Goal: Transaction & Acquisition: Purchase product/service

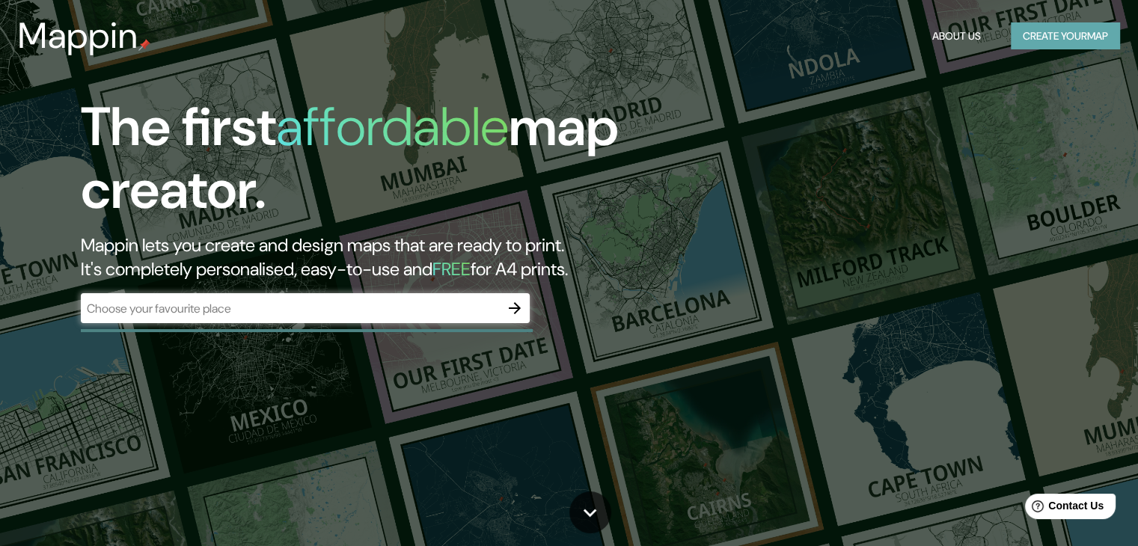
click at [1038, 36] on button "Create your map" at bounding box center [1065, 36] width 109 height 28
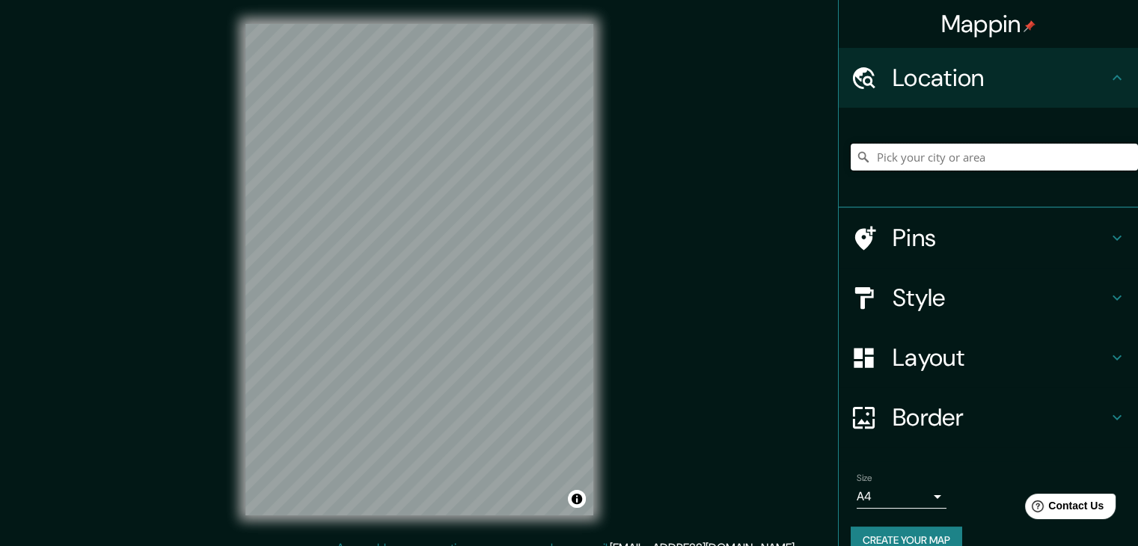
click at [930, 164] on input "Pick your city or area" at bounding box center [994, 157] width 287 height 27
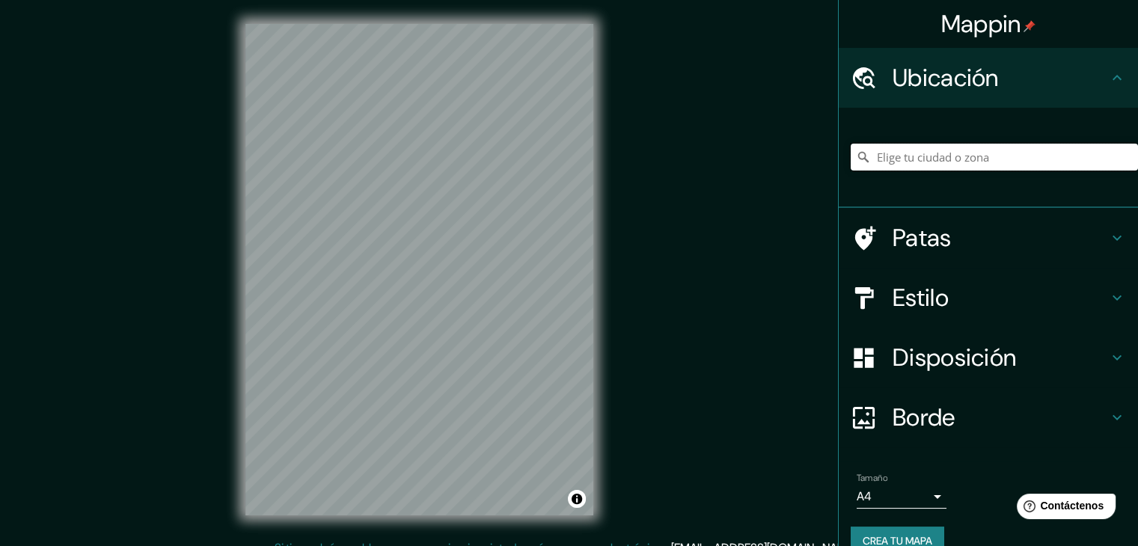
click at [901, 148] on input "Elige tu ciudad o zona" at bounding box center [994, 157] width 287 height 27
click at [1064, 165] on input "Camiña, [GEOGRAPHIC_DATA], [GEOGRAPHIC_DATA]" at bounding box center [994, 157] width 287 height 27
click at [1058, 157] on input "Camiña, [GEOGRAPHIC_DATA], [GEOGRAPHIC_DATA]" at bounding box center [994, 157] width 287 height 27
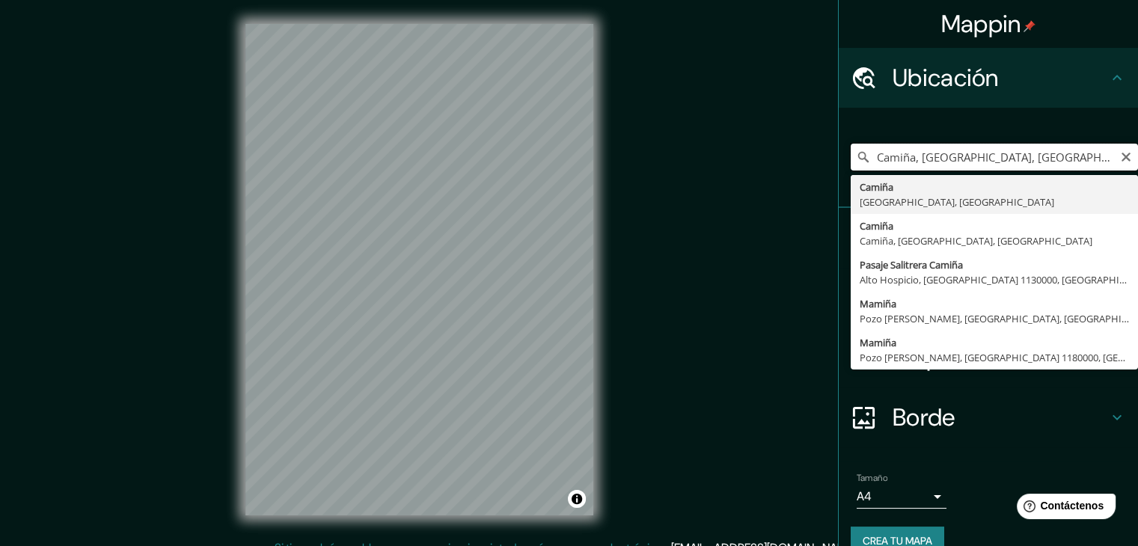
type input "Camiña, [GEOGRAPHIC_DATA], [GEOGRAPHIC_DATA]"
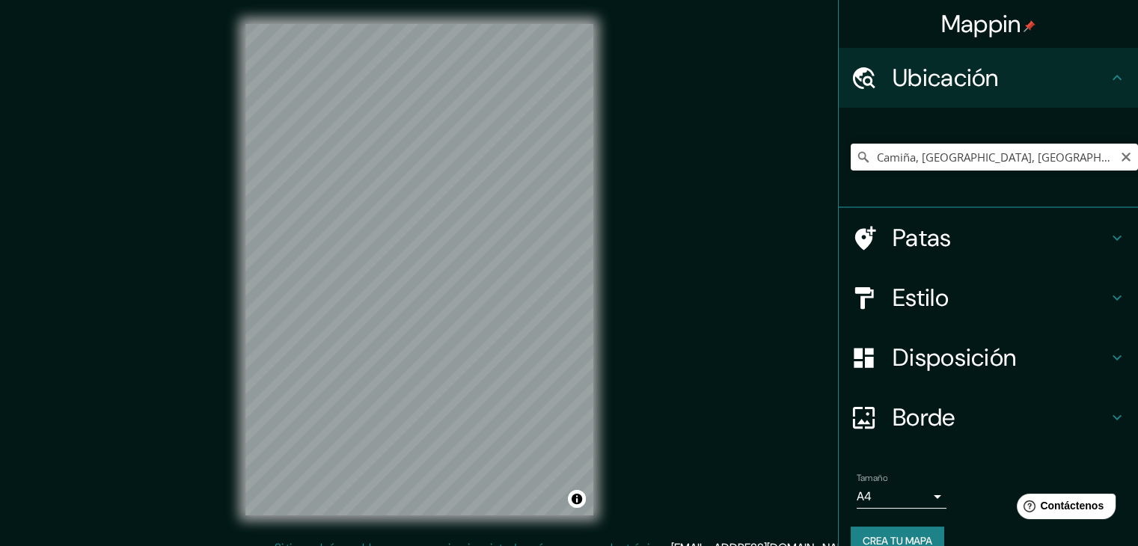
click at [958, 246] on h4 "Patas" at bounding box center [1000, 238] width 215 height 30
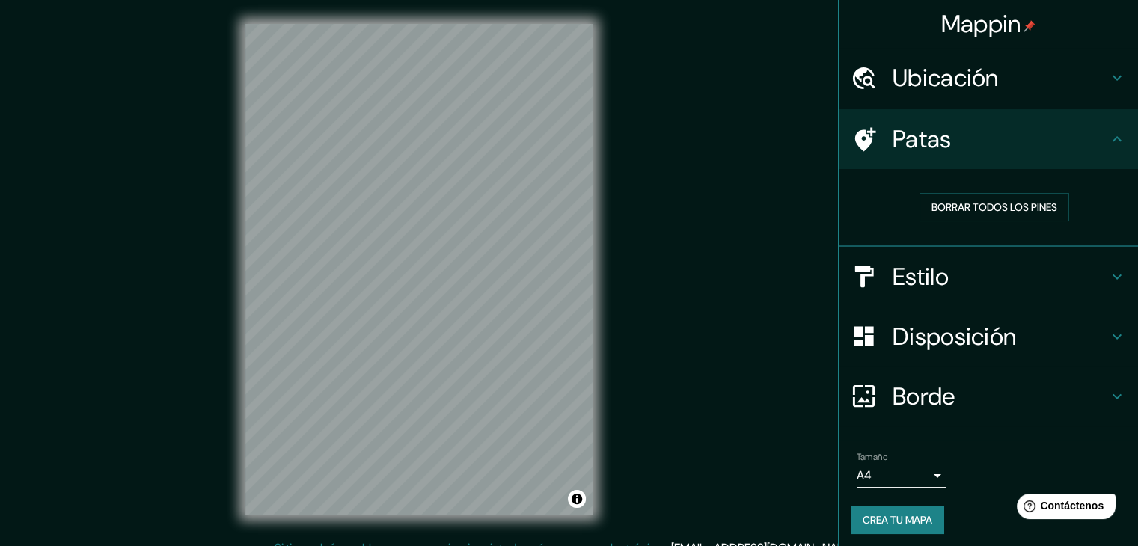
click at [933, 291] on div "Estilo" at bounding box center [988, 277] width 299 height 60
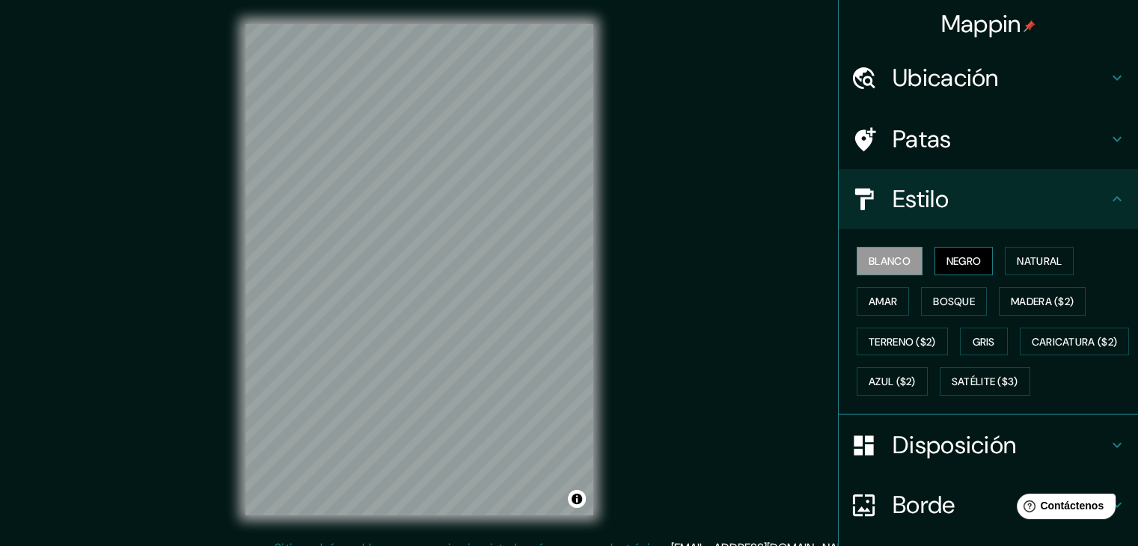
click at [952, 259] on font "Negro" at bounding box center [963, 260] width 35 height 13
click at [951, 292] on font "Bosque" at bounding box center [954, 301] width 42 height 19
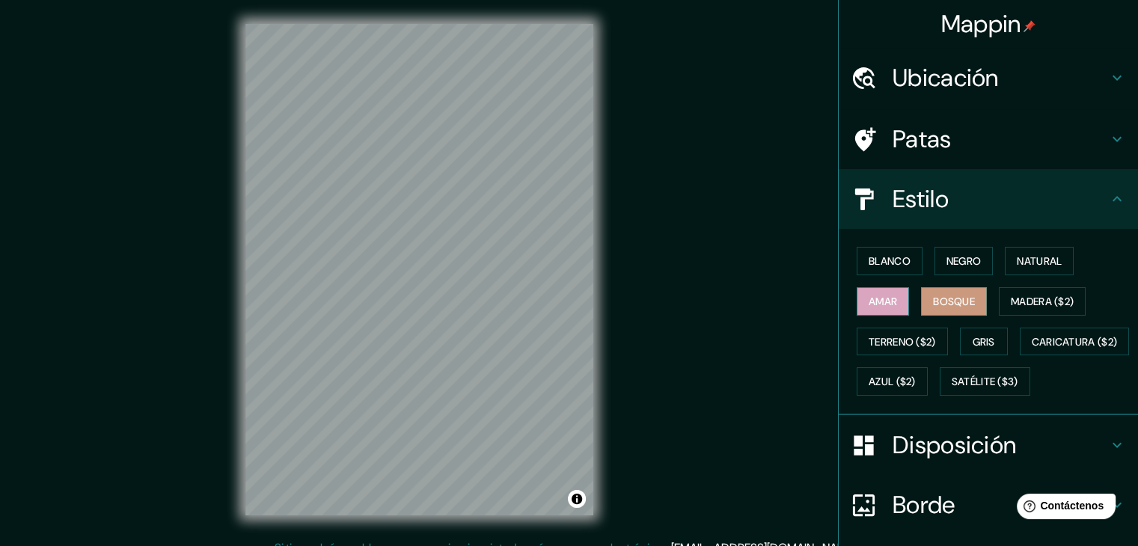
click at [873, 296] on font "Amar" at bounding box center [883, 301] width 28 height 13
click at [888, 340] on font "Terreno ($2)" at bounding box center [902, 341] width 67 height 13
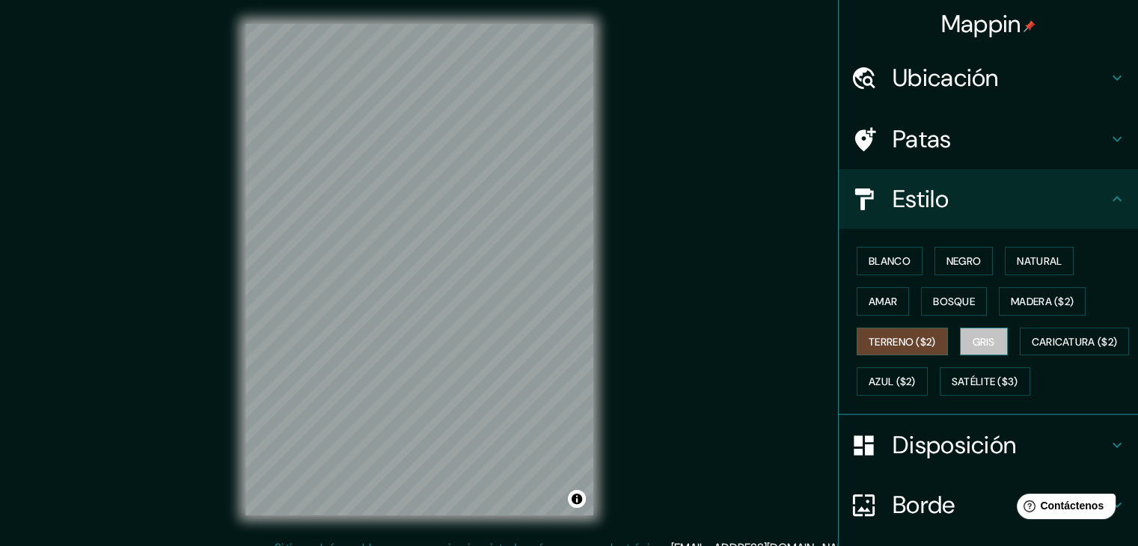
click at [986, 348] on font "Gris" at bounding box center [984, 341] width 22 height 19
click at [901, 328] on button "Terreno ($2)" at bounding box center [902, 342] width 91 height 28
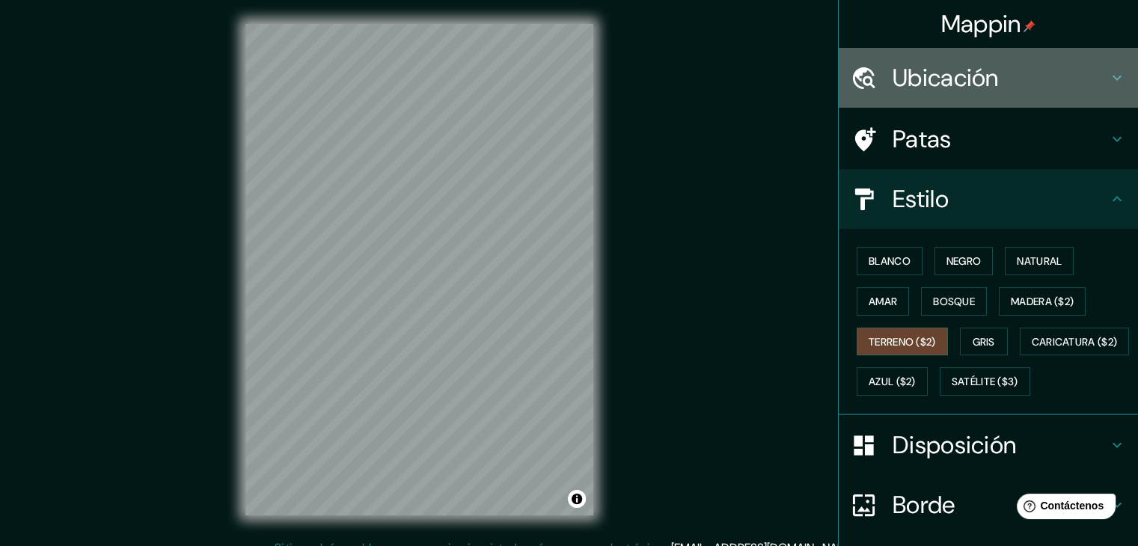
click at [973, 85] on font "Ubicación" at bounding box center [946, 77] width 106 height 31
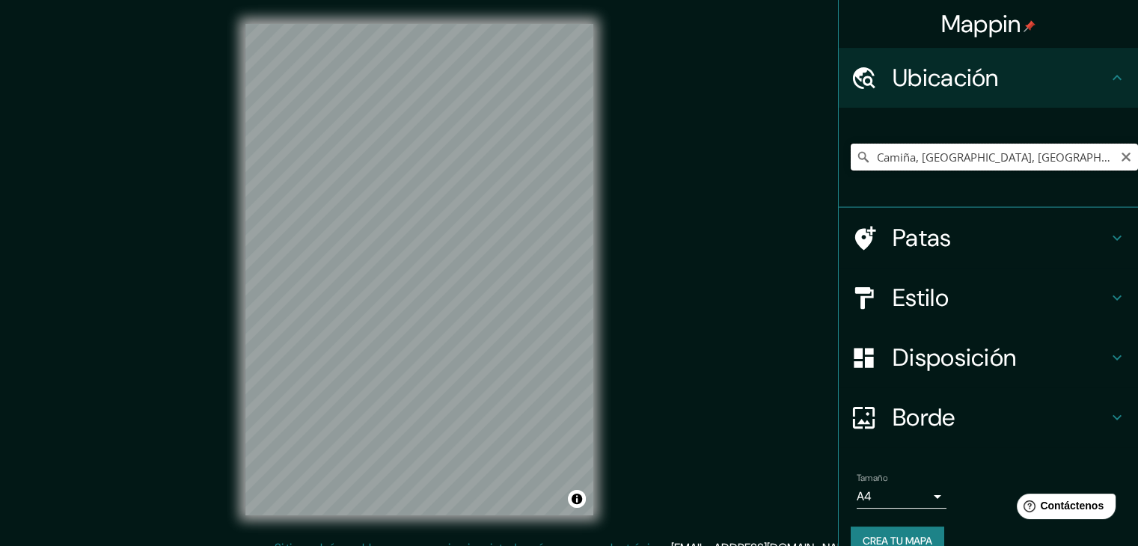
click at [1074, 159] on input "Camiña, [GEOGRAPHIC_DATA], [GEOGRAPHIC_DATA]" at bounding box center [994, 157] width 287 height 27
click at [1121, 154] on icon "Claro" at bounding box center [1125, 157] width 9 height 9
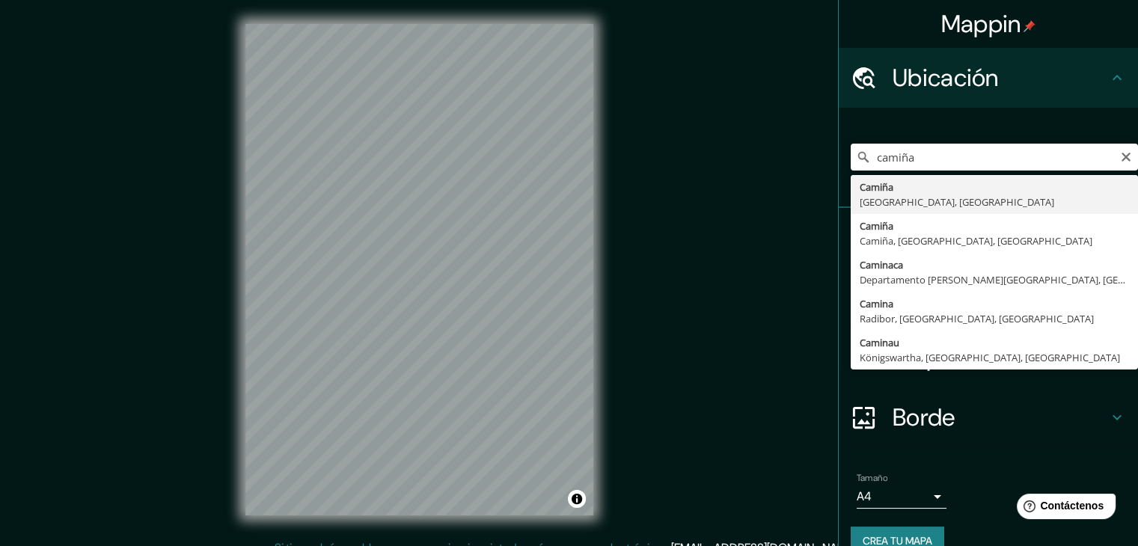
type input "Camiña, [GEOGRAPHIC_DATA], [GEOGRAPHIC_DATA]"
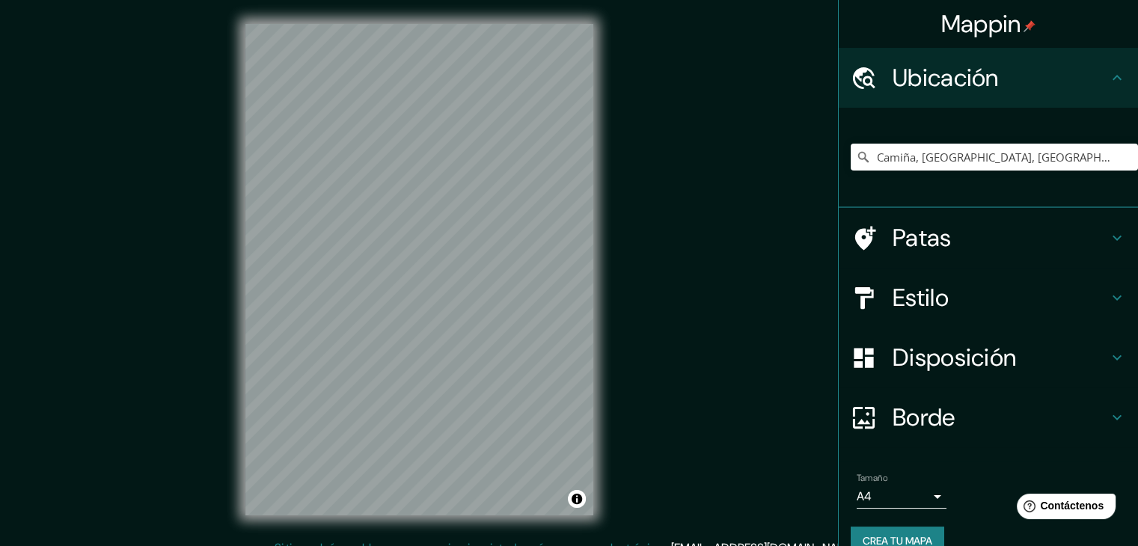
click at [1047, 225] on h4 "Patas" at bounding box center [1000, 238] width 215 height 30
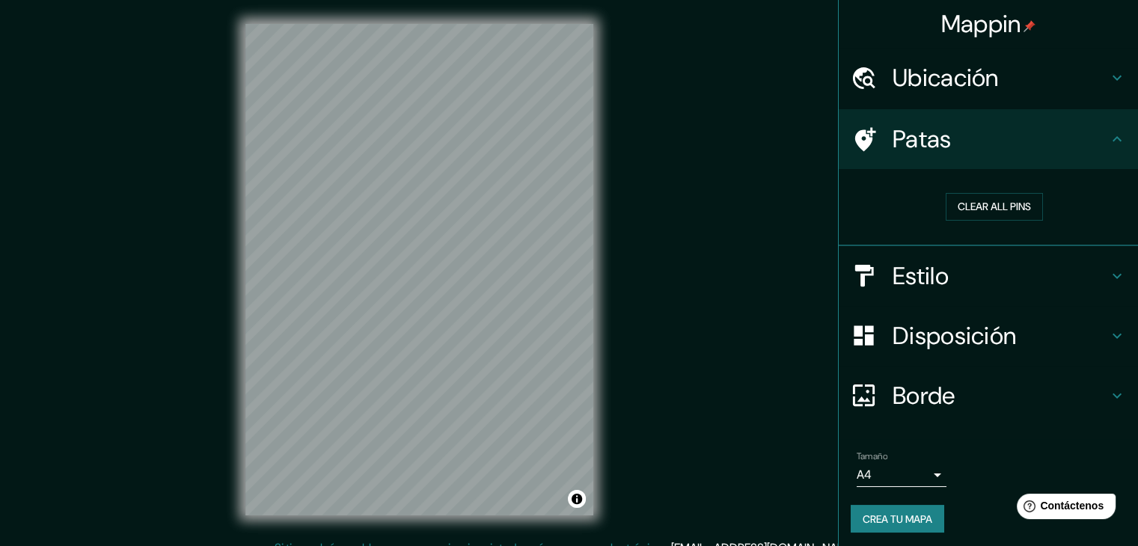
click at [954, 297] on div "Estilo" at bounding box center [988, 276] width 299 height 60
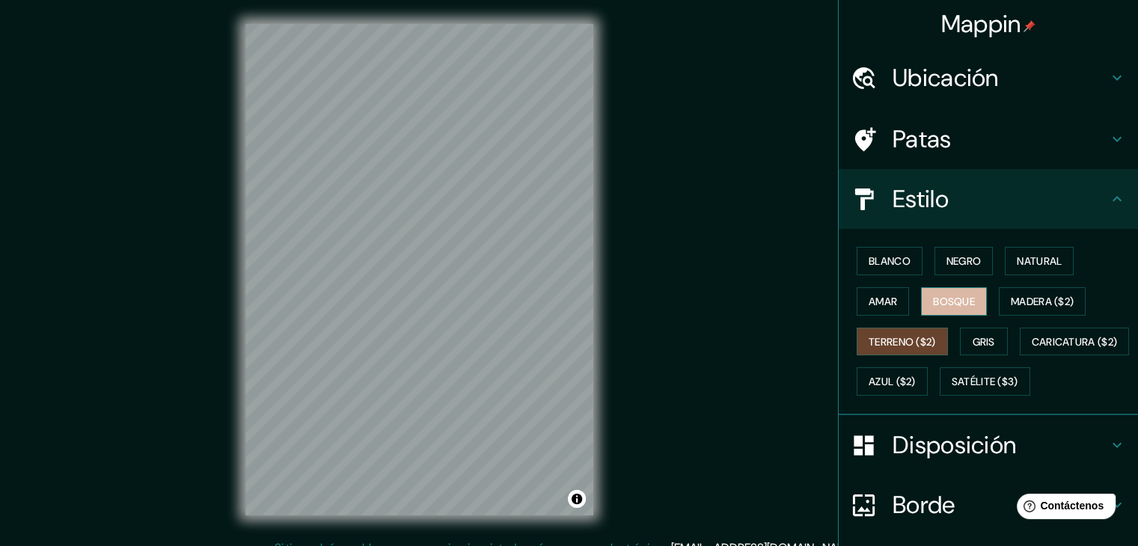
click at [958, 297] on font "Bosque" at bounding box center [954, 301] width 42 height 13
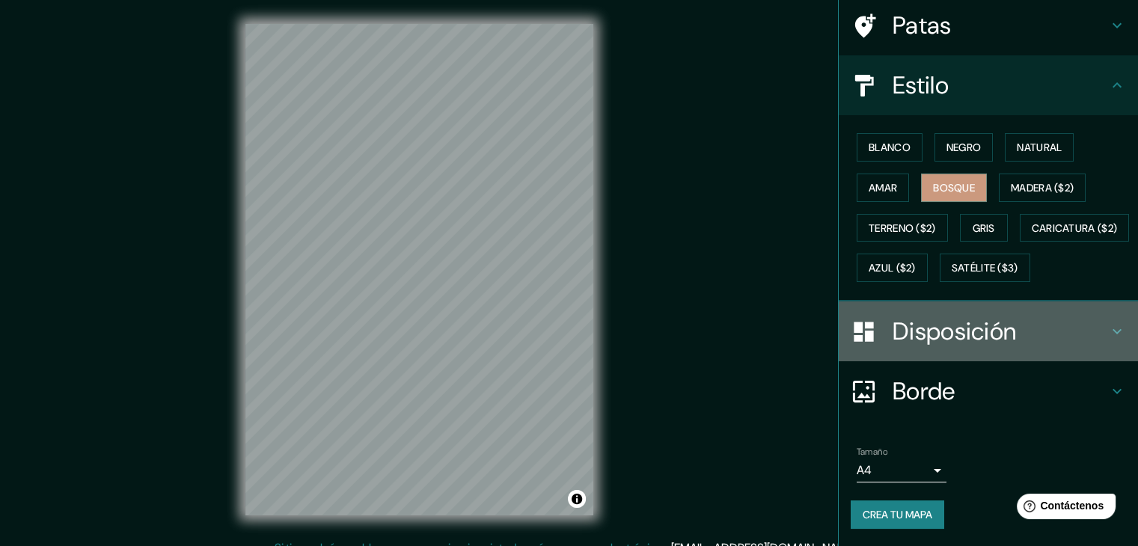
click at [1013, 346] on h4 "Disposición" at bounding box center [1000, 331] width 215 height 30
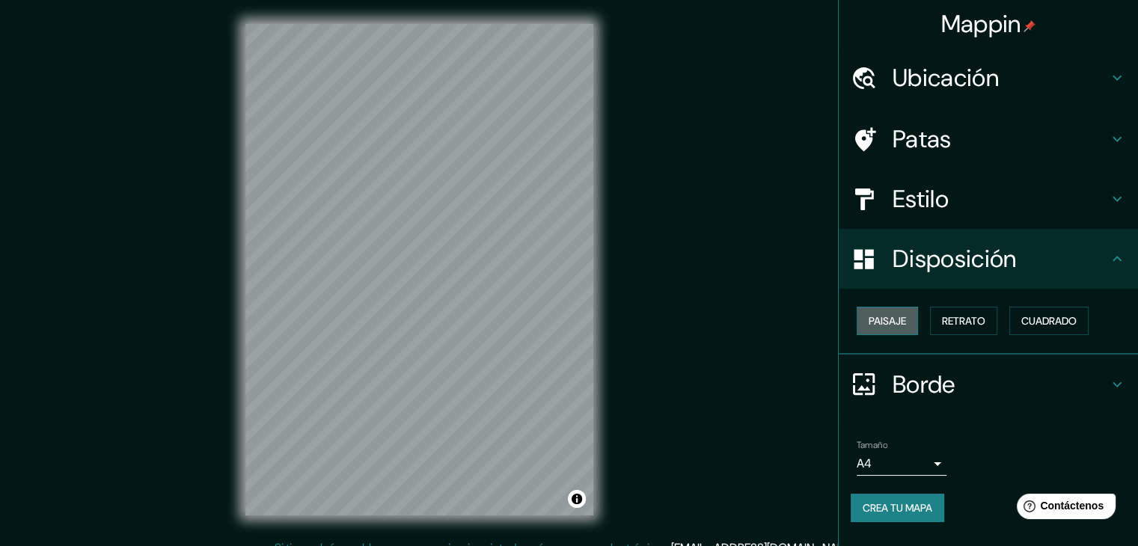
click at [889, 328] on font "Paisaje" at bounding box center [887, 320] width 37 height 19
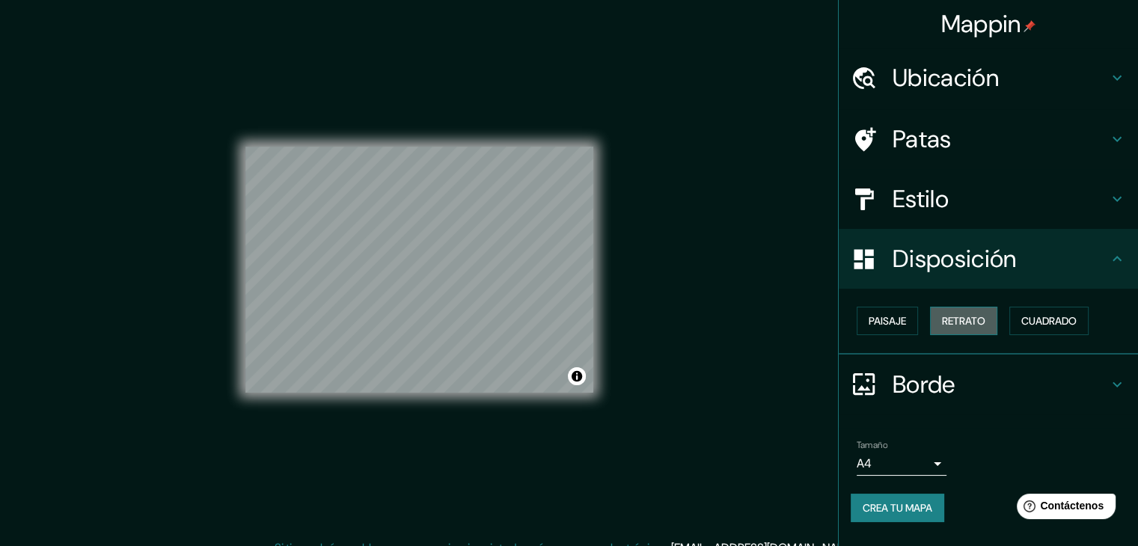
click at [955, 321] on font "Retrato" at bounding box center [963, 320] width 43 height 13
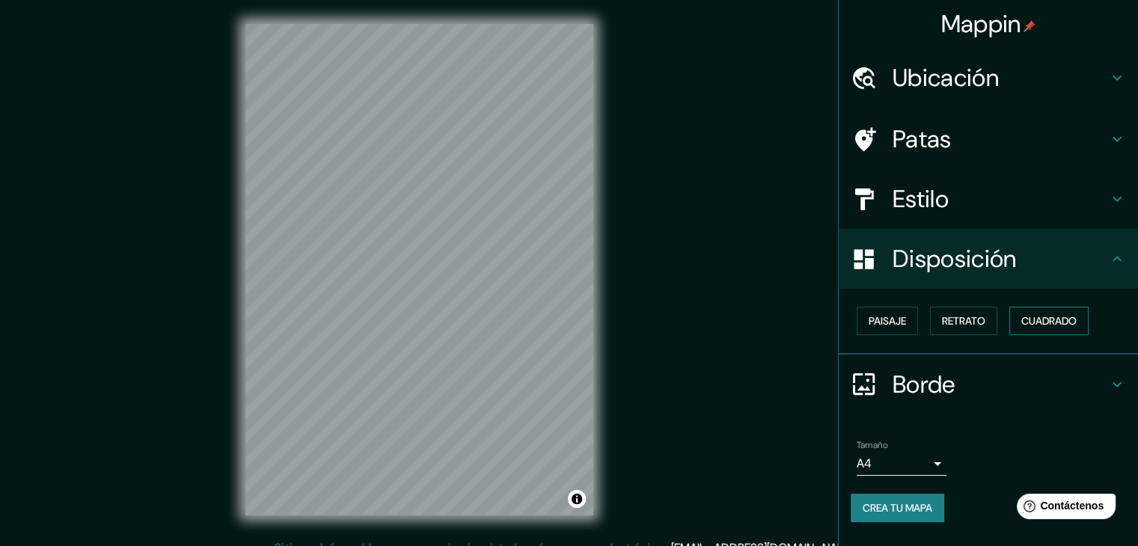
click at [1056, 325] on font "Cuadrado" at bounding box center [1048, 320] width 55 height 13
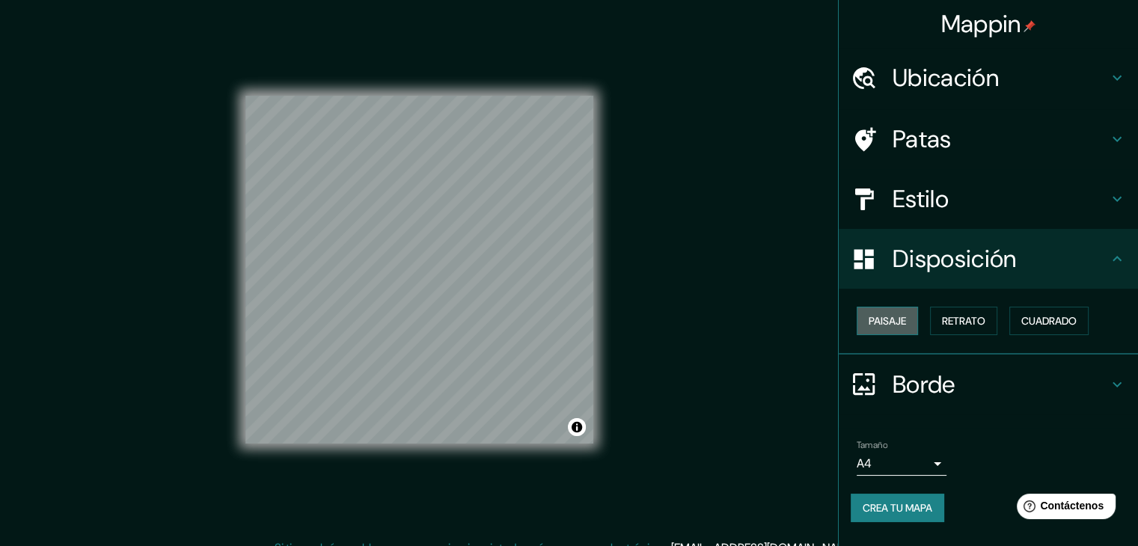
click at [882, 327] on font "Paisaje" at bounding box center [887, 320] width 37 height 19
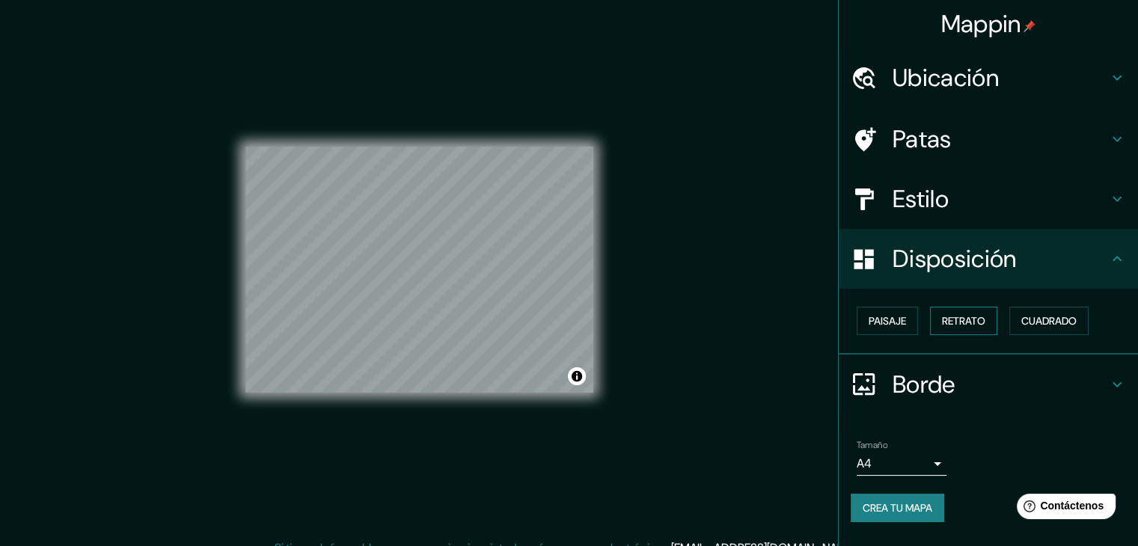
click at [946, 319] on font "Retrato" at bounding box center [963, 320] width 43 height 13
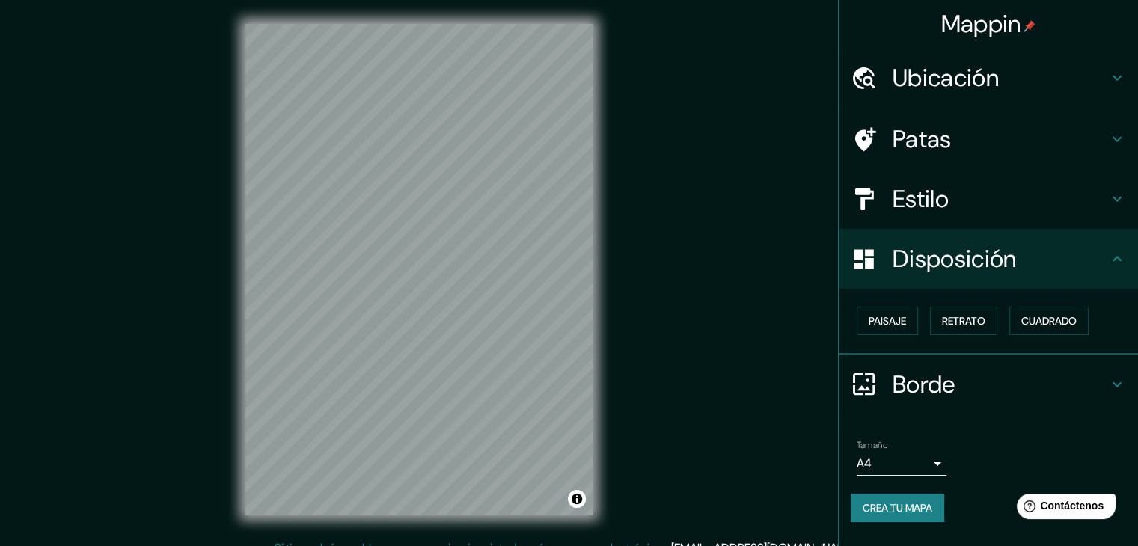
click at [962, 213] on h4 "Estilo" at bounding box center [1000, 199] width 215 height 30
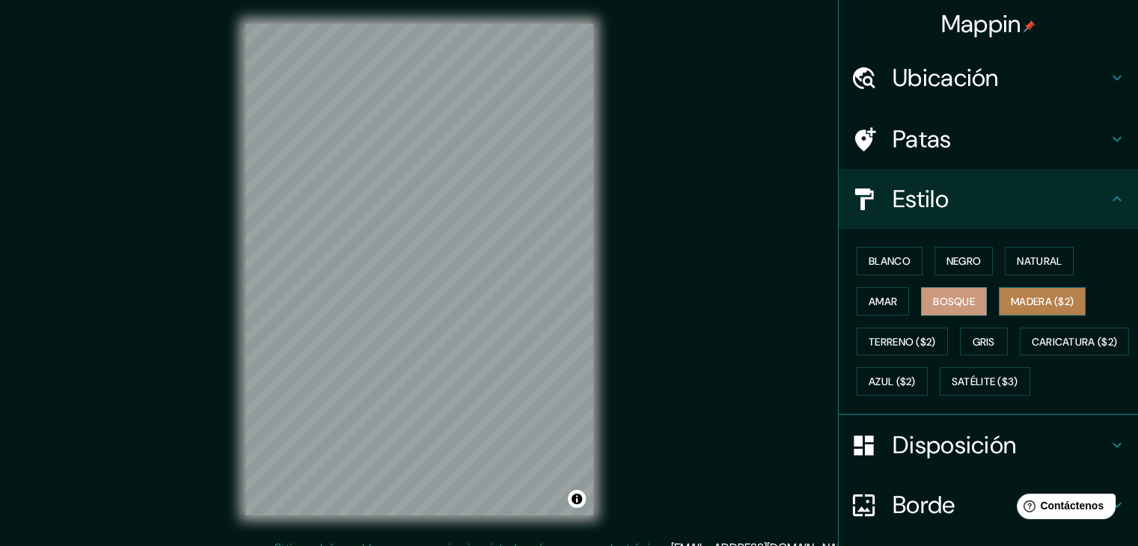
click at [1011, 292] on font "Madera ($2)" at bounding box center [1042, 301] width 63 height 19
click at [908, 144] on div "Mappin Ubicación Camiña, [GEOGRAPHIC_DATA], [GEOGRAPHIC_DATA] Patas Estilo Blan…" at bounding box center [569, 281] width 1138 height 563
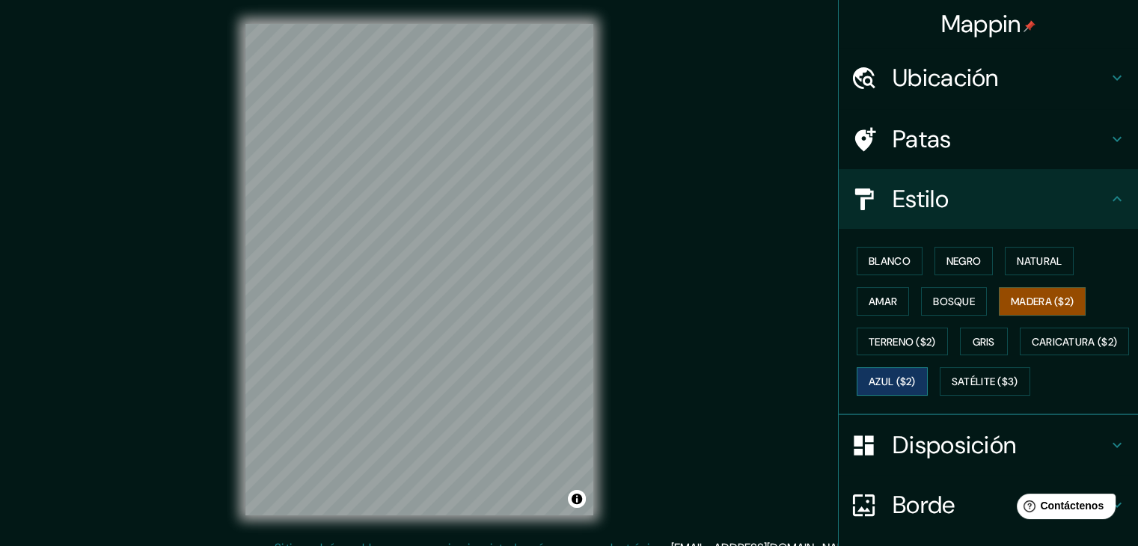
click at [916, 376] on font "Azul ($2)" at bounding box center [892, 382] width 47 height 13
click at [952, 389] on font "Satélite ($3)" at bounding box center [985, 382] width 67 height 13
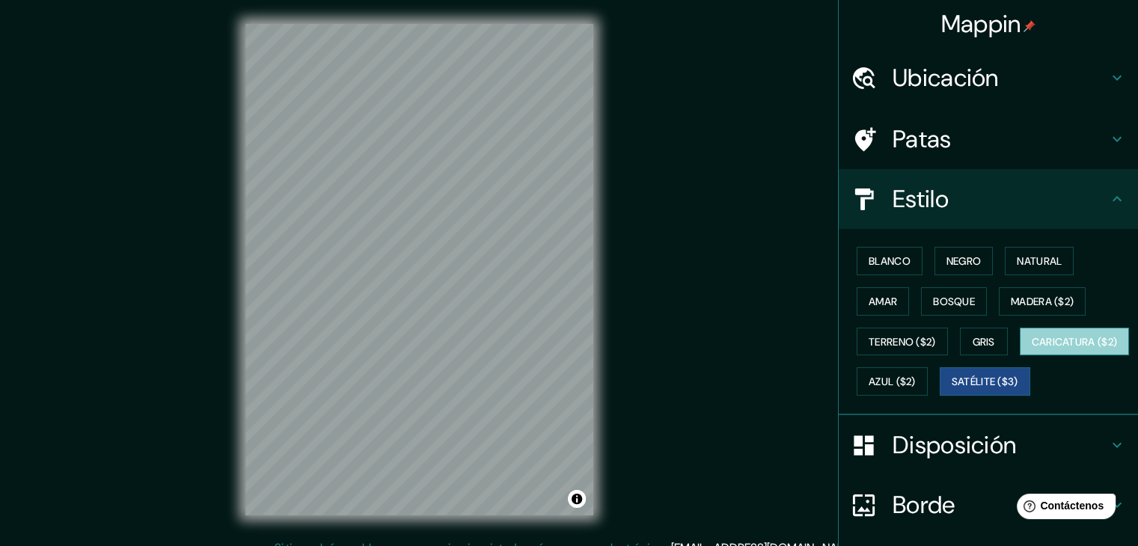
click at [1032, 349] on font "Caricatura ($2)" at bounding box center [1075, 341] width 86 height 13
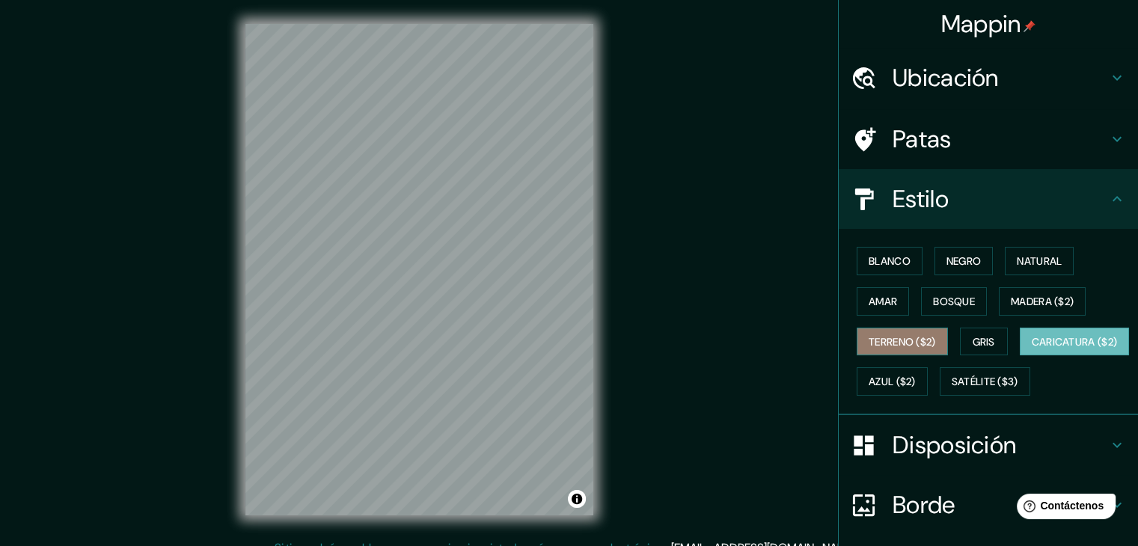
click at [877, 341] on font "Terreno ($2)" at bounding box center [902, 341] width 67 height 13
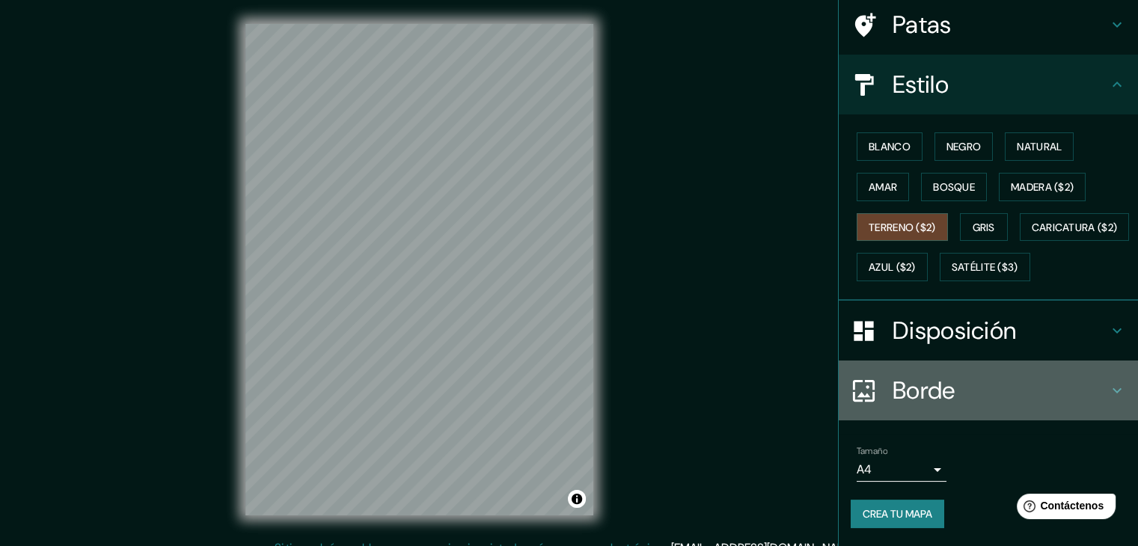
click at [920, 394] on font "Borde" at bounding box center [924, 390] width 63 height 31
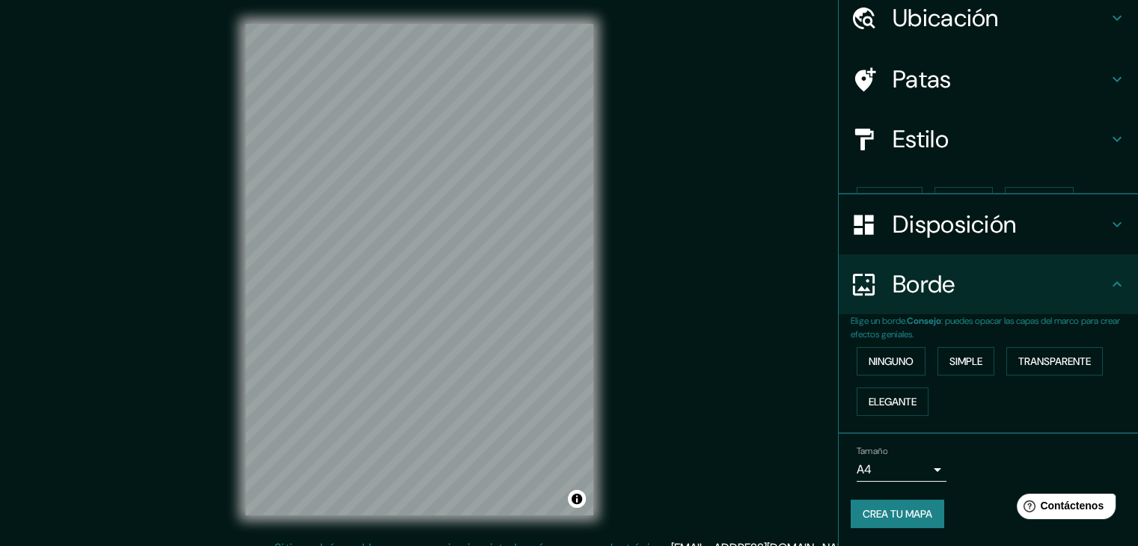
scroll to position [34, 0]
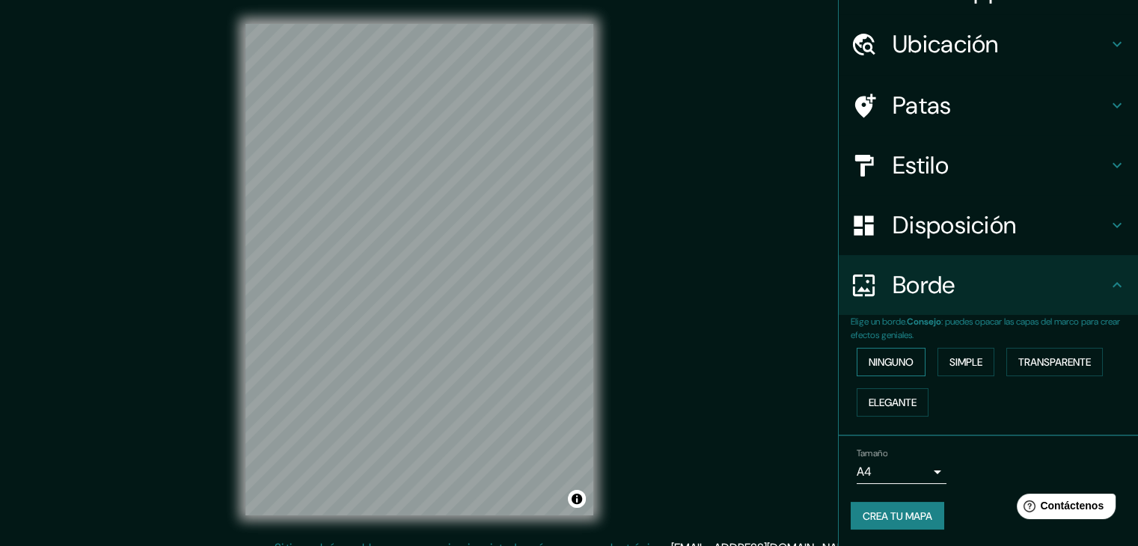
click at [892, 360] on font "Ninguno" at bounding box center [891, 361] width 45 height 13
click at [954, 359] on font "Simple" at bounding box center [965, 361] width 33 height 13
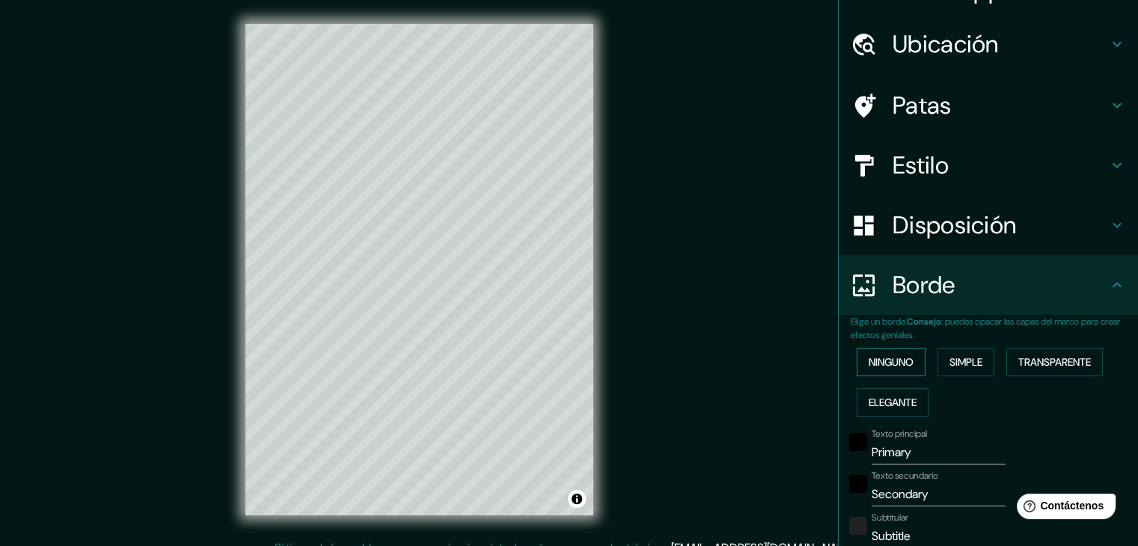
click at [904, 362] on font "Ninguno" at bounding box center [891, 361] width 45 height 13
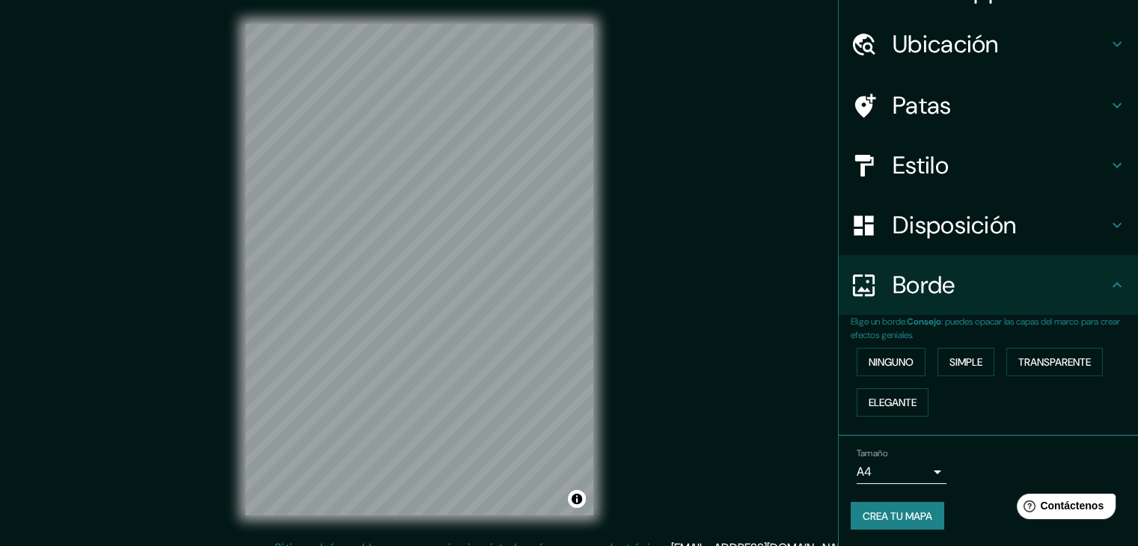
scroll to position [17, 0]
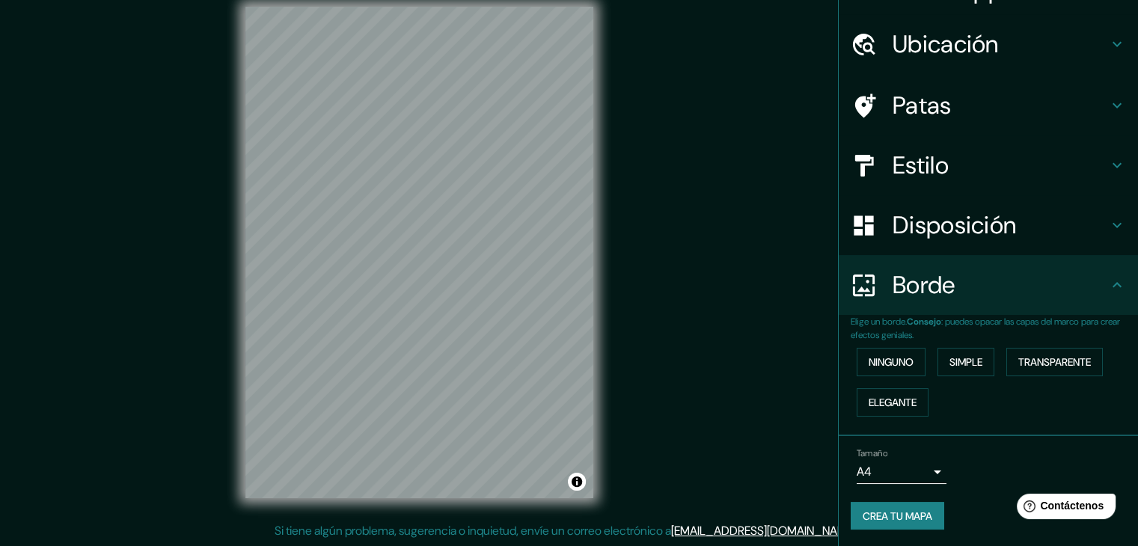
click at [912, 474] on body "Mappin Ubicación Camiña, [GEOGRAPHIC_DATA], [GEOGRAPHIC_DATA] Patas Estilo Disp…" at bounding box center [569, 256] width 1138 height 546
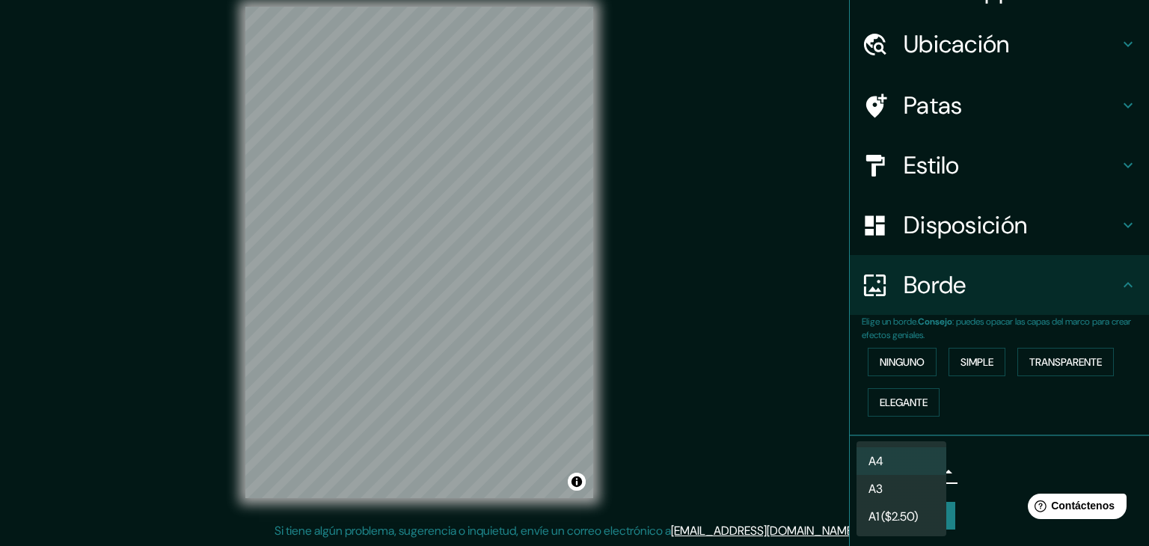
click at [913, 500] on li "A3" at bounding box center [902, 489] width 90 height 28
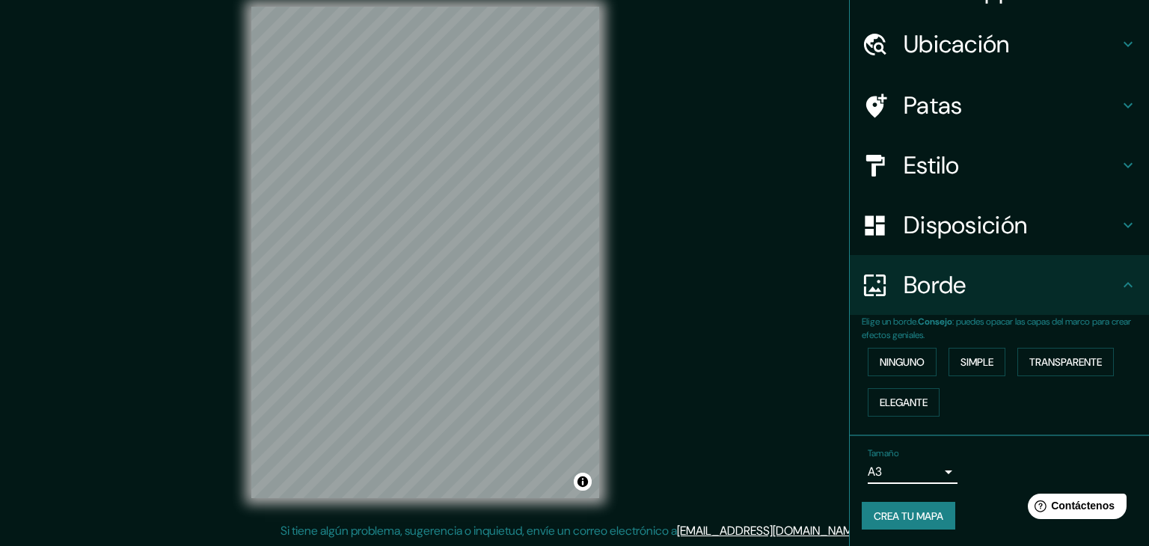
click at [911, 471] on body "Mappin Ubicación Camiña, [GEOGRAPHIC_DATA], [GEOGRAPHIC_DATA] Patas Estilo Disp…" at bounding box center [574, 256] width 1149 height 546
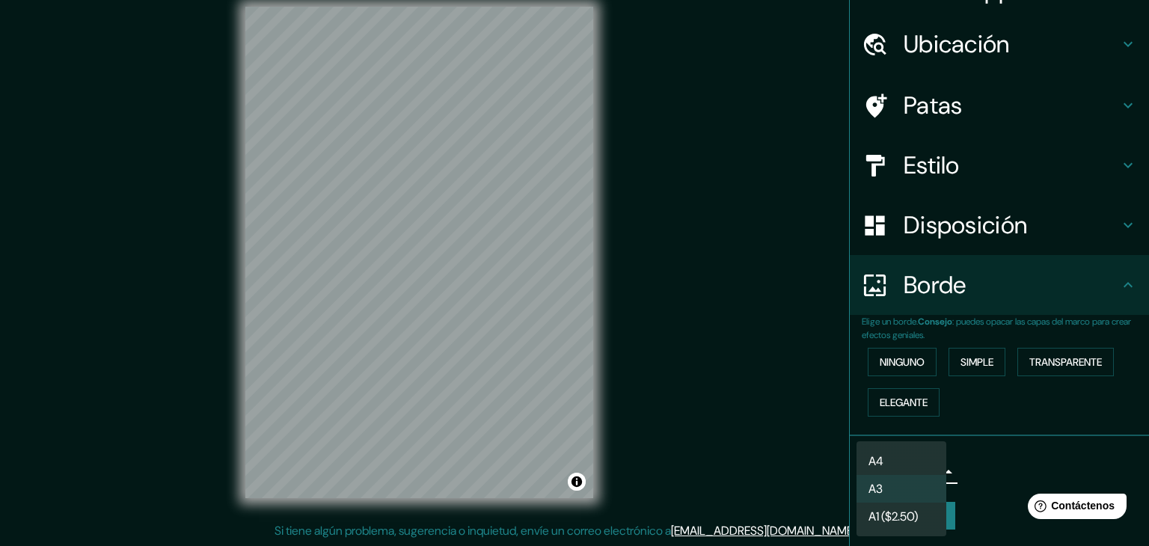
click at [907, 458] on li "A4" at bounding box center [902, 461] width 90 height 28
type input "single"
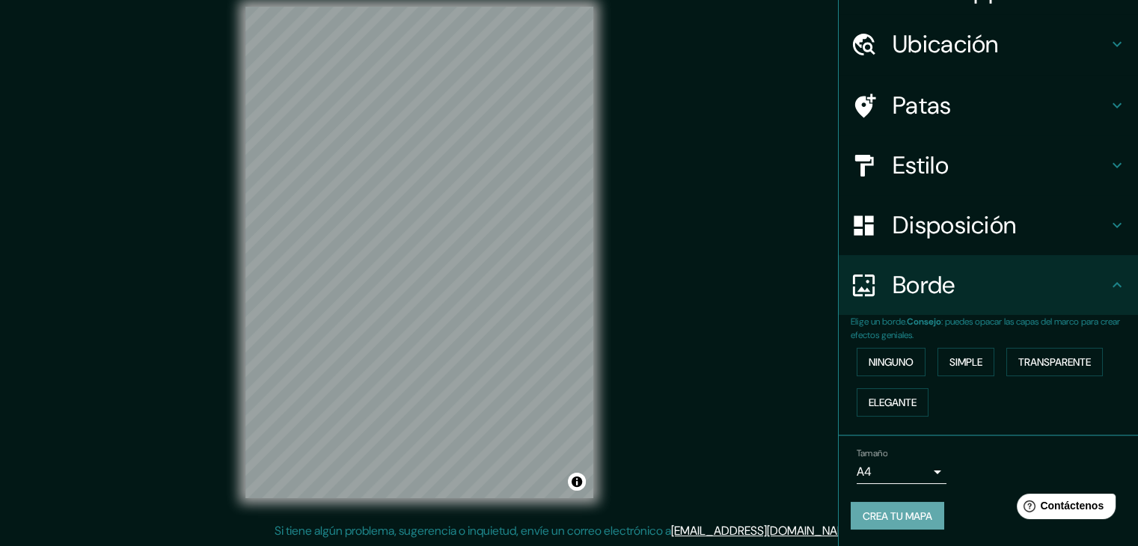
click at [874, 521] on font "Crea tu mapa" at bounding box center [898, 515] width 70 height 19
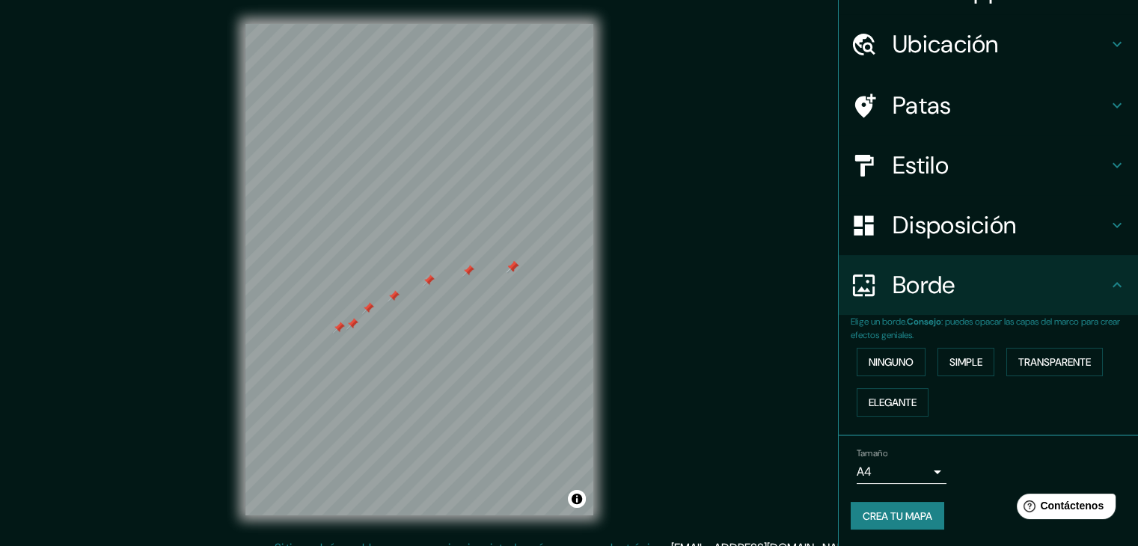
drag, startPoint x: 546, startPoint y: 261, endPoint x: 518, endPoint y: 267, distance: 29.1
click at [518, 267] on div at bounding box center [512, 267] width 12 height 12
drag, startPoint x: 515, startPoint y: 266, endPoint x: 501, endPoint y: 267, distance: 13.5
click at [501, 267] on div at bounding box center [499, 267] width 12 height 12
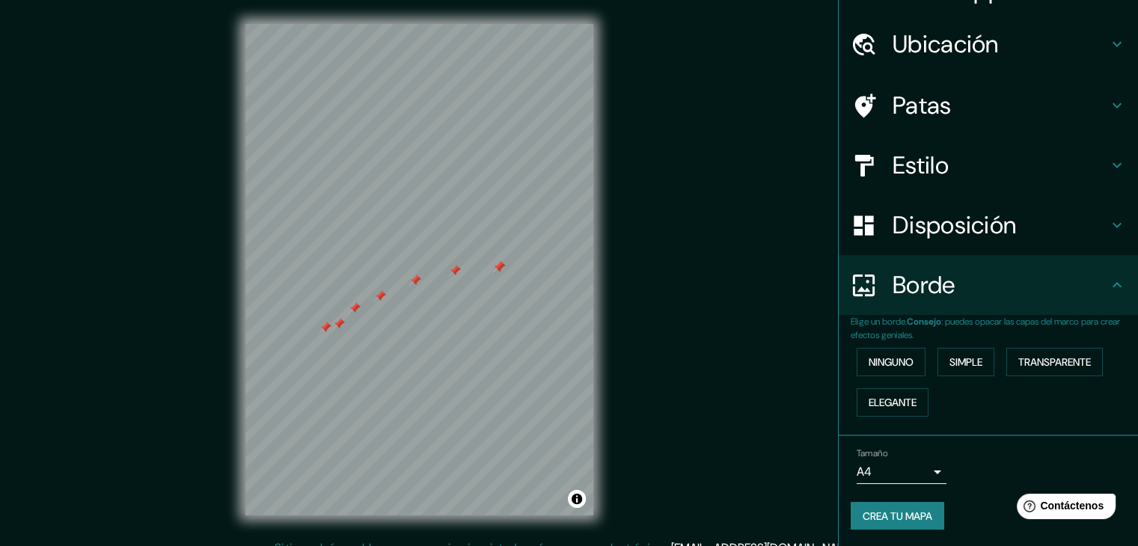
click at [501, 267] on div at bounding box center [499, 267] width 12 height 12
click at [497, 266] on div at bounding box center [499, 267] width 12 height 12
click at [497, 266] on div at bounding box center [495, 266] width 12 height 12
click at [933, 123] on div "Patas" at bounding box center [988, 106] width 299 height 60
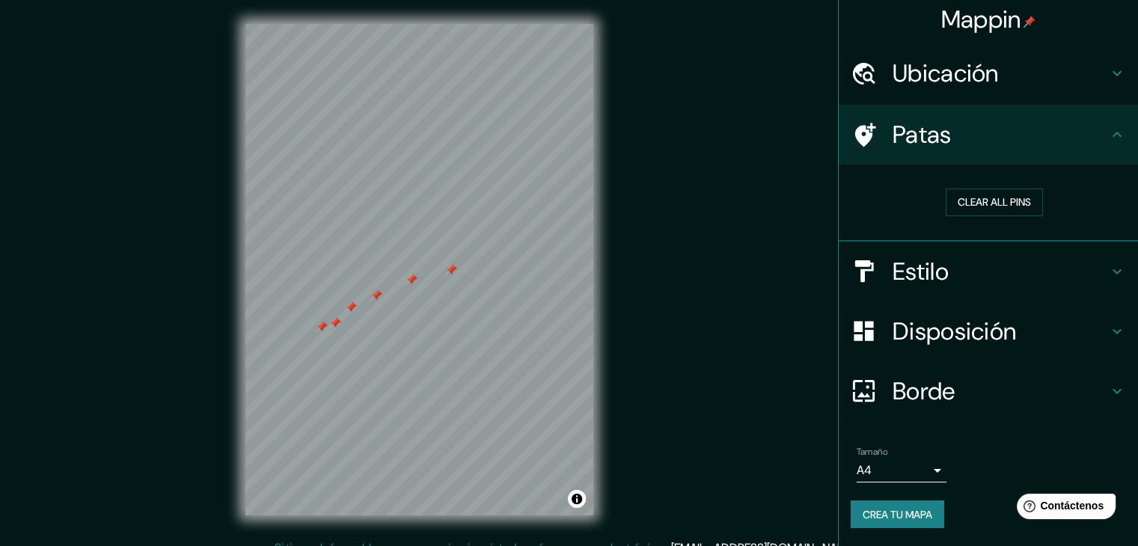
scroll to position [3, 0]
click at [992, 201] on button "Clear all pins" at bounding box center [994, 204] width 97 height 28
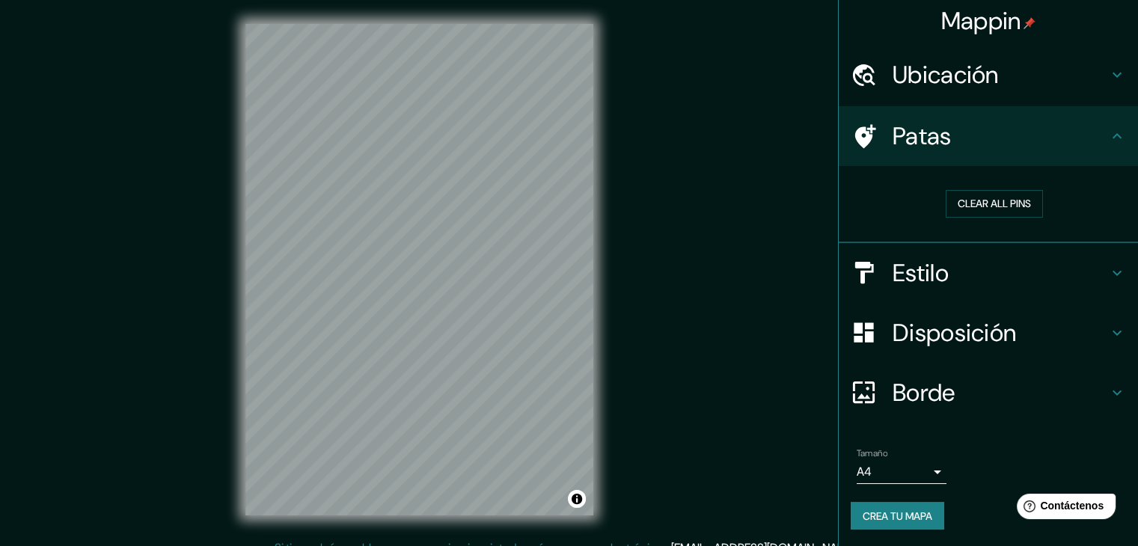
click at [943, 260] on h4 "Estilo" at bounding box center [1000, 273] width 215 height 30
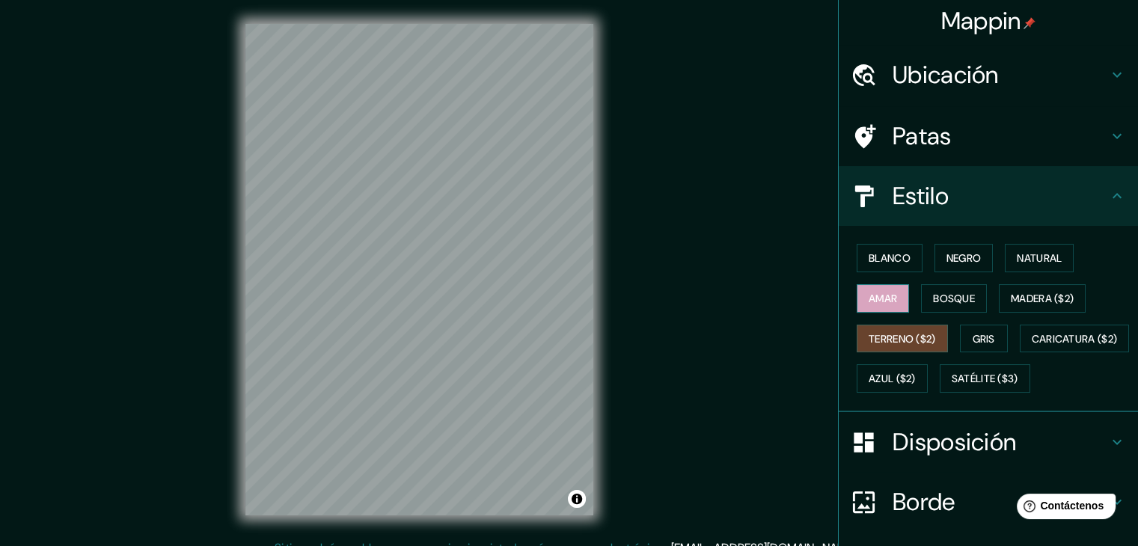
click at [871, 294] on font "Amar" at bounding box center [883, 298] width 28 height 13
click at [935, 304] on font "Bosque" at bounding box center [954, 298] width 42 height 19
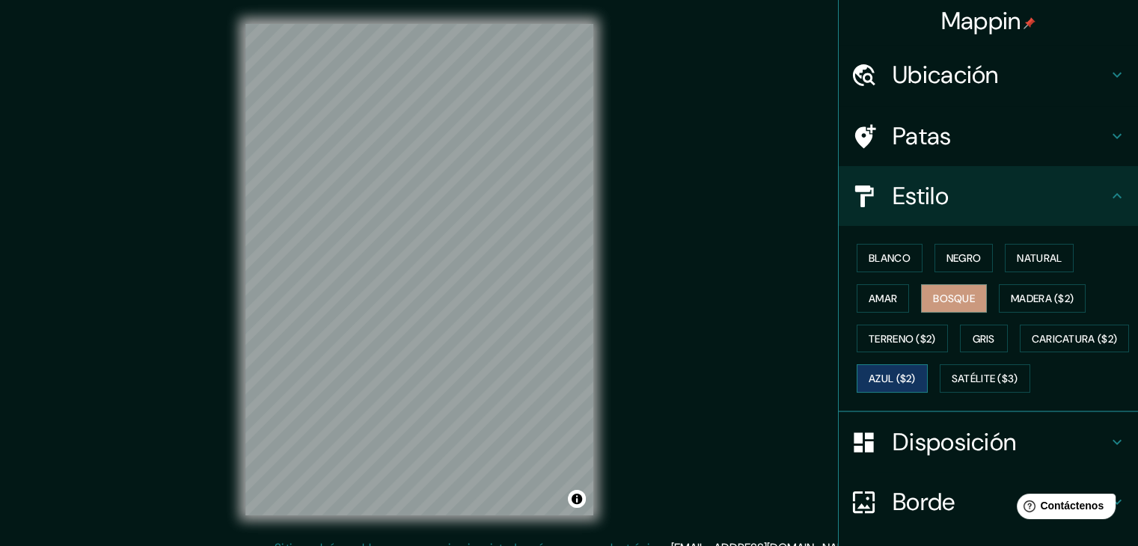
click at [916, 375] on font "Azul ($2)" at bounding box center [892, 379] width 47 height 13
click at [1002, 284] on button "Madera ($2)" at bounding box center [1042, 298] width 87 height 28
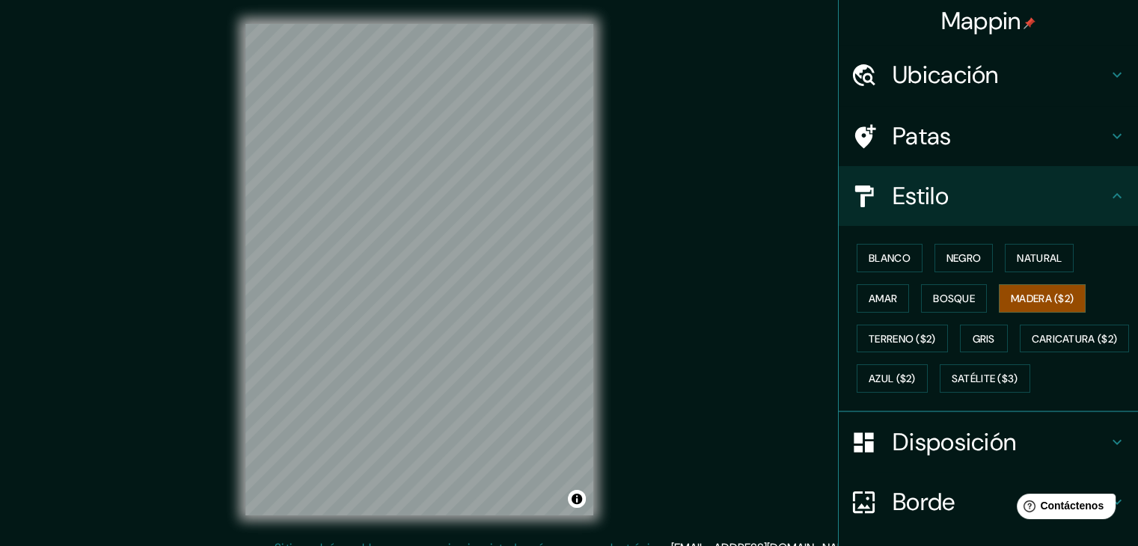
click at [673, 198] on div "Mappin Ubicación Camiña, [GEOGRAPHIC_DATA], [GEOGRAPHIC_DATA] Patas Estilo Blan…" at bounding box center [569, 281] width 1138 height 563
click at [628, 301] on div "Mappin Ubicación Camiña, [GEOGRAPHIC_DATA], [GEOGRAPHIC_DATA] Patas Estilo Blan…" at bounding box center [569, 281] width 1138 height 563
click at [753, 124] on div "Mappin Ubicación Camiña, [GEOGRAPHIC_DATA], [GEOGRAPHIC_DATA] Patas Estilo Blan…" at bounding box center [569, 281] width 1138 height 563
click at [613, 252] on div "© Mapbox © OpenStreetMap Improve this map" at bounding box center [419, 269] width 396 height 539
click at [648, 270] on div "Mappin Ubicación Camiña, [GEOGRAPHIC_DATA], [GEOGRAPHIC_DATA] Patas Estilo Blan…" at bounding box center [569, 281] width 1138 height 563
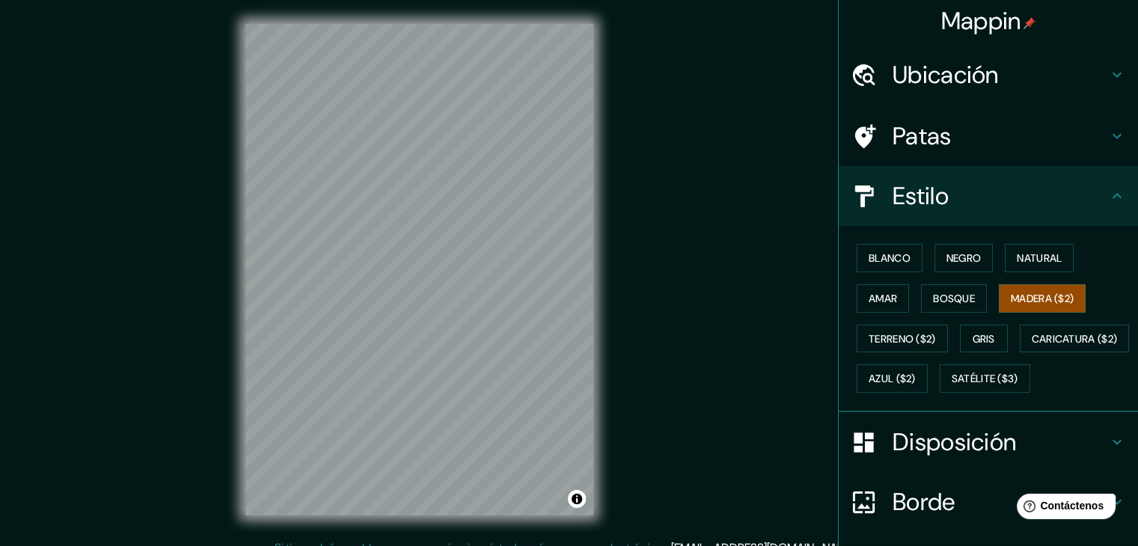
click at [221, 459] on div "© Mapbox © OpenStreetMap Improve this map" at bounding box center [419, 269] width 396 height 539
click at [216, 450] on div "Mappin Ubicación Camiña, [GEOGRAPHIC_DATA], [GEOGRAPHIC_DATA] Patas Estilo Blan…" at bounding box center [569, 281] width 1138 height 563
click at [225, 452] on div "© Mapbox © OpenStreetMap Improve this map" at bounding box center [419, 269] width 396 height 539
click at [751, 78] on div "Mappin Ubicación Camiña, [GEOGRAPHIC_DATA], [GEOGRAPHIC_DATA] Patas Estilo Blan…" at bounding box center [569, 281] width 1138 height 563
click at [608, 128] on div "© Mapbox © OpenStreetMap Improve this map" at bounding box center [419, 269] width 396 height 539
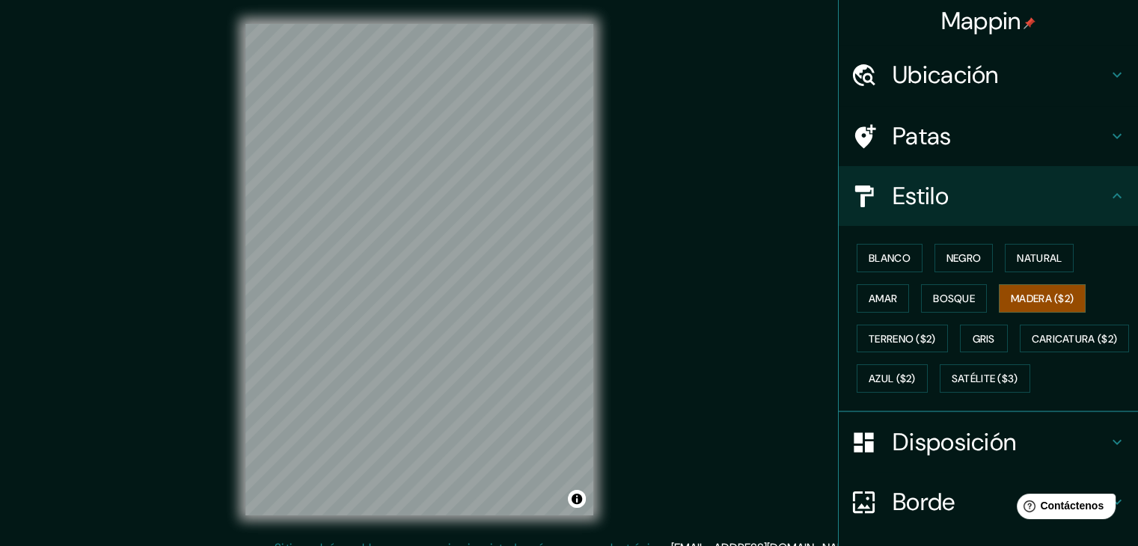
click at [709, 263] on div "Mappin Ubicación Camiña, [GEOGRAPHIC_DATA], [GEOGRAPHIC_DATA] Patas Estilo Blan…" at bounding box center [569, 281] width 1138 height 563
click at [619, 263] on div "Mappin Ubicación Camiña, [GEOGRAPHIC_DATA], [GEOGRAPHIC_DATA] Patas Estilo Blan…" at bounding box center [569, 281] width 1138 height 563
click at [613, 234] on div "© Mapbox © OpenStreetMap Improve this map" at bounding box center [419, 269] width 396 height 539
click at [596, 249] on div "© Mapbox © OpenStreetMap Improve this map" at bounding box center [419, 269] width 396 height 539
click at [284, 533] on div "© Mapbox © OpenStreetMap Improve this map" at bounding box center [419, 269] width 396 height 539
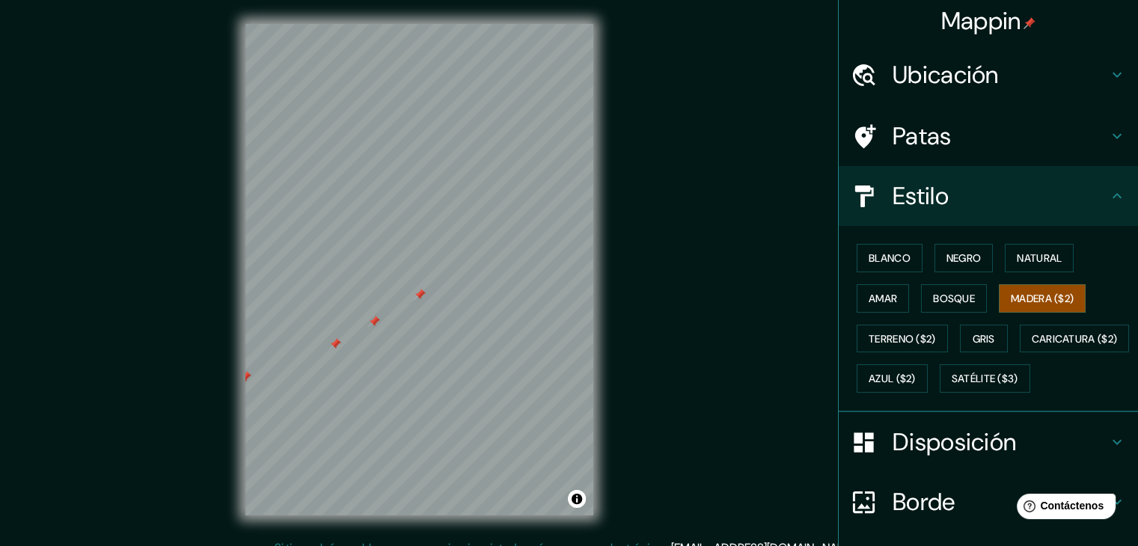
click at [646, 165] on div "Mappin Ubicación Camiña, [GEOGRAPHIC_DATA], [GEOGRAPHIC_DATA] Patas Estilo Blan…" at bounding box center [569, 281] width 1138 height 563
click at [672, 267] on div "Mappin Ubicación Camiña, [GEOGRAPHIC_DATA], [GEOGRAPHIC_DATA] Patas Estilo Blan…" at bounding box center [569, 281] width 1138 height 563
click at [613, 177] on div "© Mapbox © OpenStreetMap Improve this map" at bounding box center [419, 269] width 396 height 539
click at [858, 254] on div "Mappin Ubicación Camiña, [GEOGRAPHIC_DATA], [GEOGRAPHIC_DATA] Patas Estilo Blan…" at bounding box center [569, 281] width 1138 height 563
click at [622, 73] on div "Mappin Ubicación Camiña, [GEOGRAPHIC_DATA], [GEOGRAPHIC_DATA] Patas Estilo Blan…" at bounding box center [569, 281] width 1138 height 563
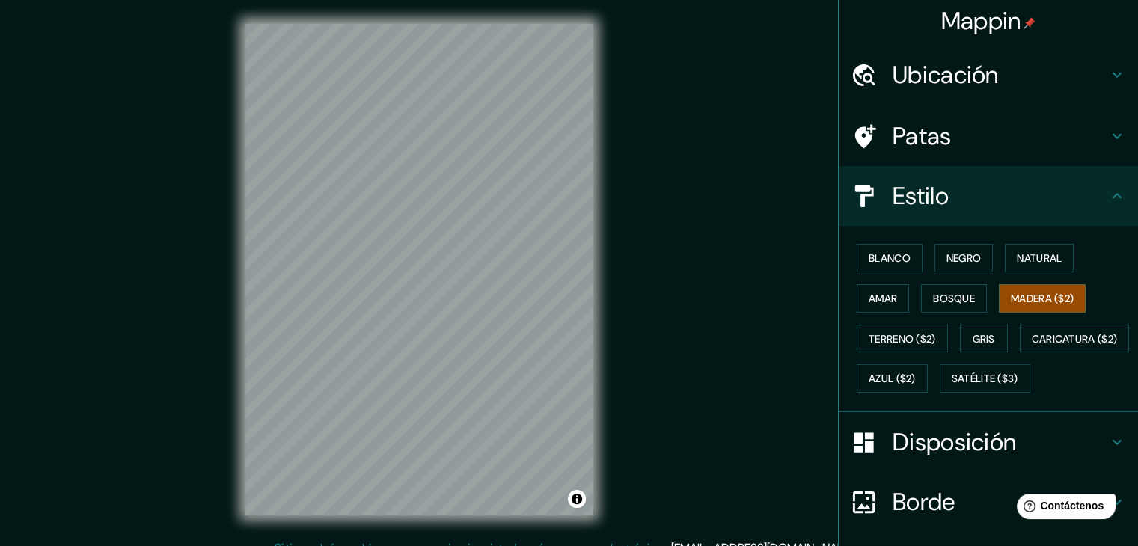
click at [699, 63] on div "Mappin Ubicación Camiña, [GEOGRAPHIC_DATA], [GEOGRAPHIC_DATA] Patas Estilo Blan…" at bounding box center [569, 281] width 1138 height 563
click at [164, 432] on div "Mappin Ubicación Camiña, [GEOGRAPHIC_DATA], [GEOGRAPHIC_DATA] Patas Estilo Blan…" at bounding box center [569, 281] width 1138 height 563
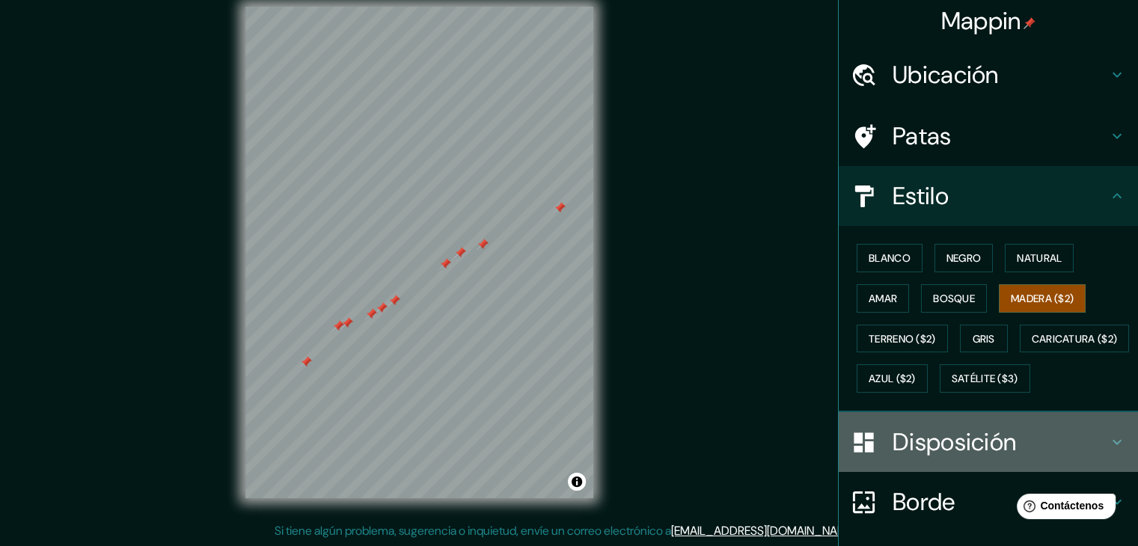
click at [961, 458] on font "Disposición" at bounding box center [954, 441] width 123 height 31
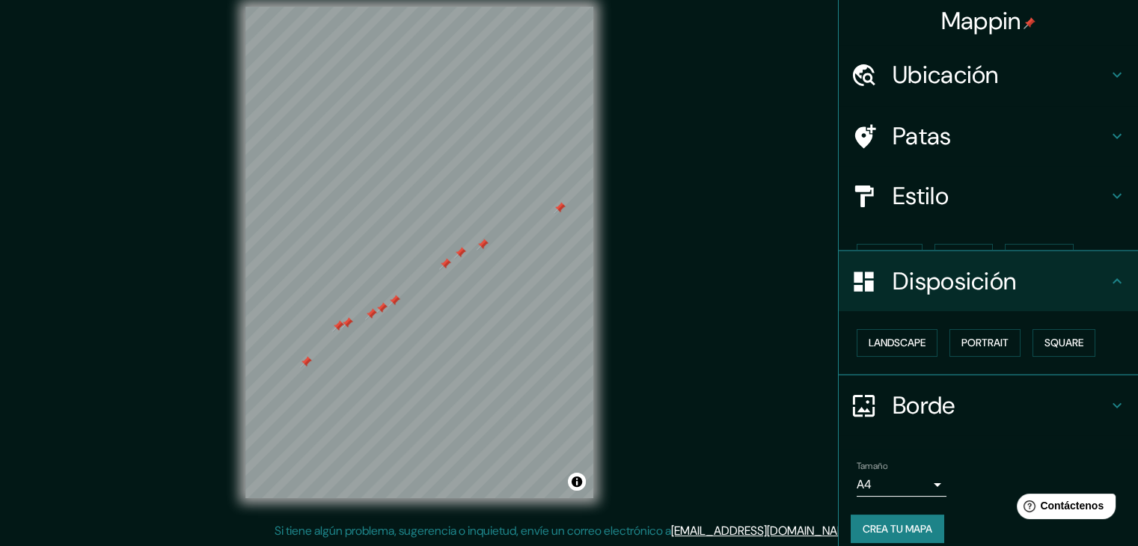
scroll to position [0, 0]
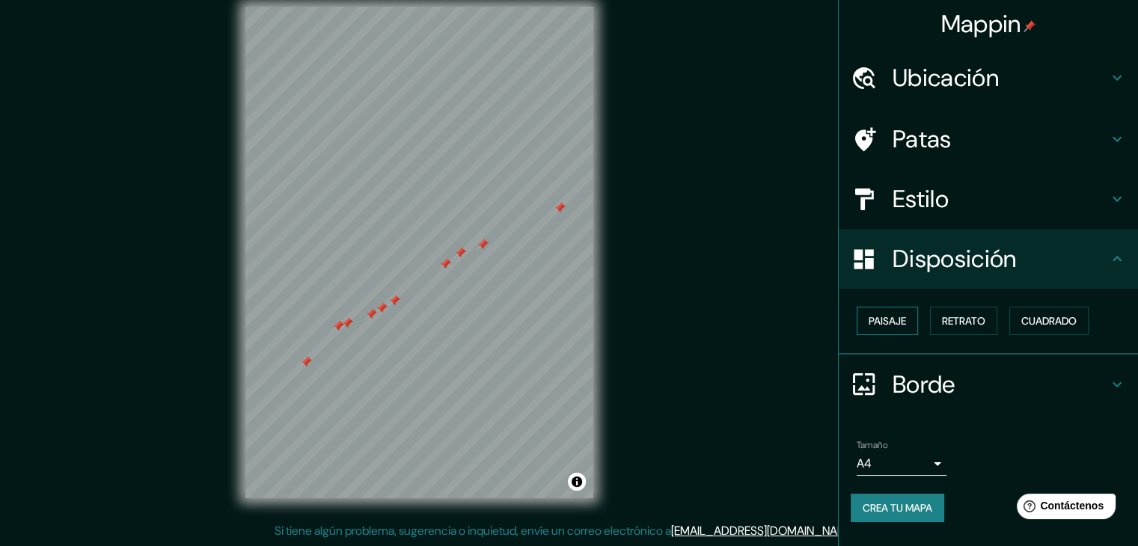
click at [896, 316] on font "Paisaje" at bounding box center [887, 320] width 37 height 13
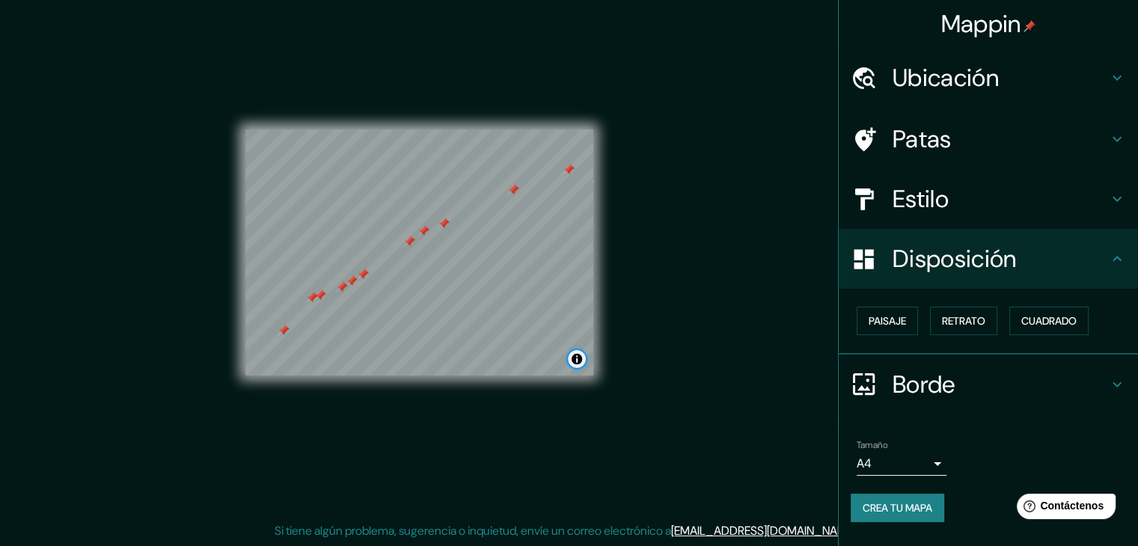
click at [579, 365] on button "Activar o desactivar atribución" at bounding box center [577, 359] width 18 height 18
click at [548, 360] on font "Mejorar este mapa" at bounding box center [525, 359] width 79 height 10
